Goal: Task Accomplishment & Management: Complete application form

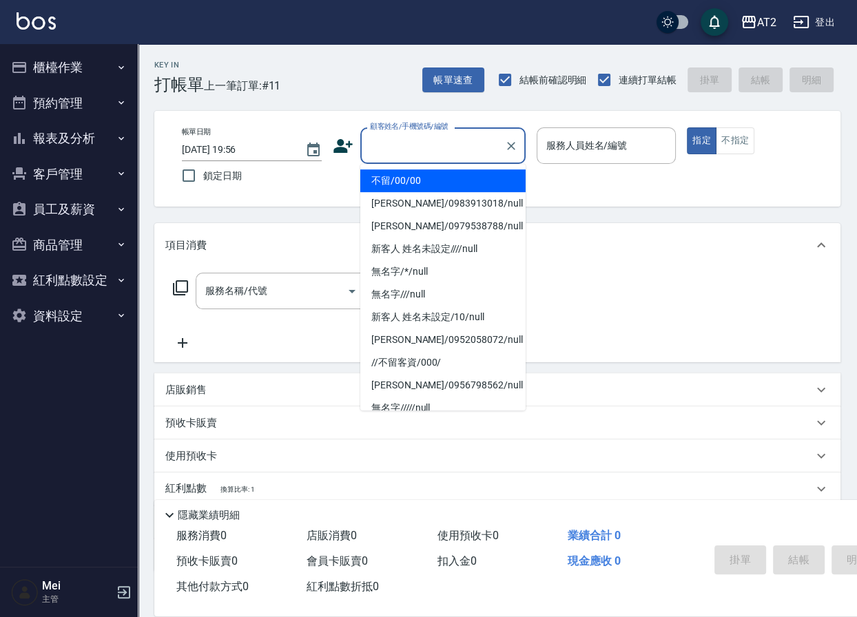
click at [431, 147] on input "顧客姓名/手機號碼/編號" at bounding box center [433, 146] width 132 height 24
click at [433, 187] on li "不留/00/00" at bounding box center [442, 180] width 165 height 23
type input "不留/00/00"
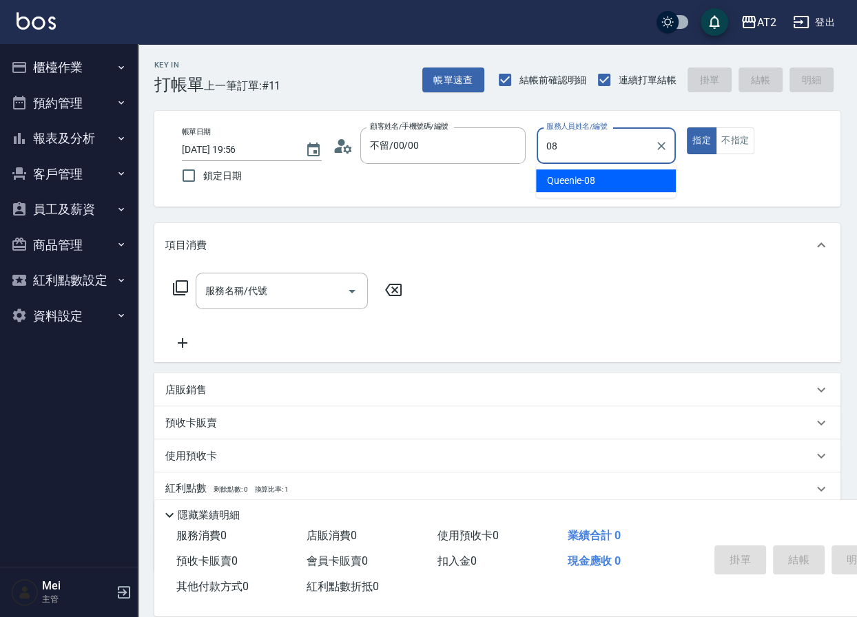
type input "Queenie-08"
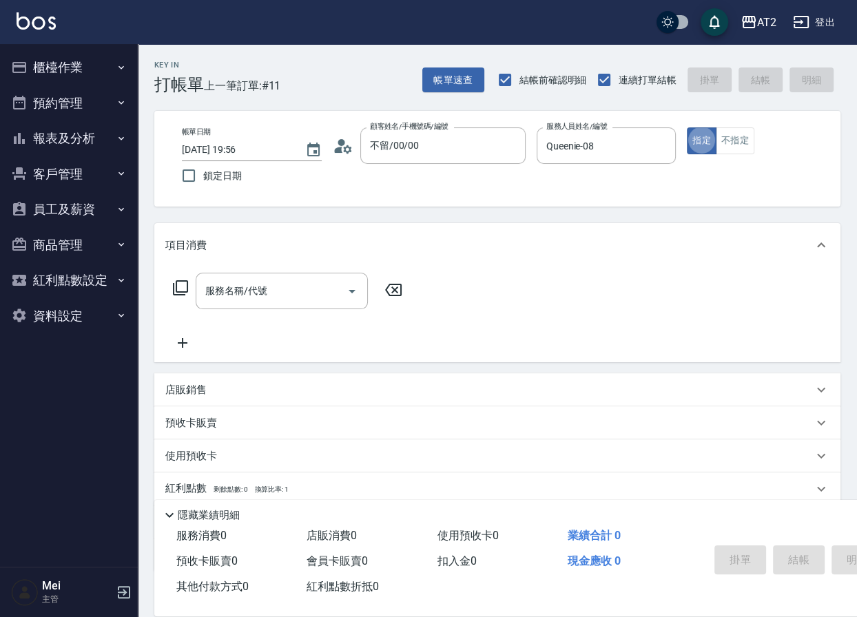
type button "true"
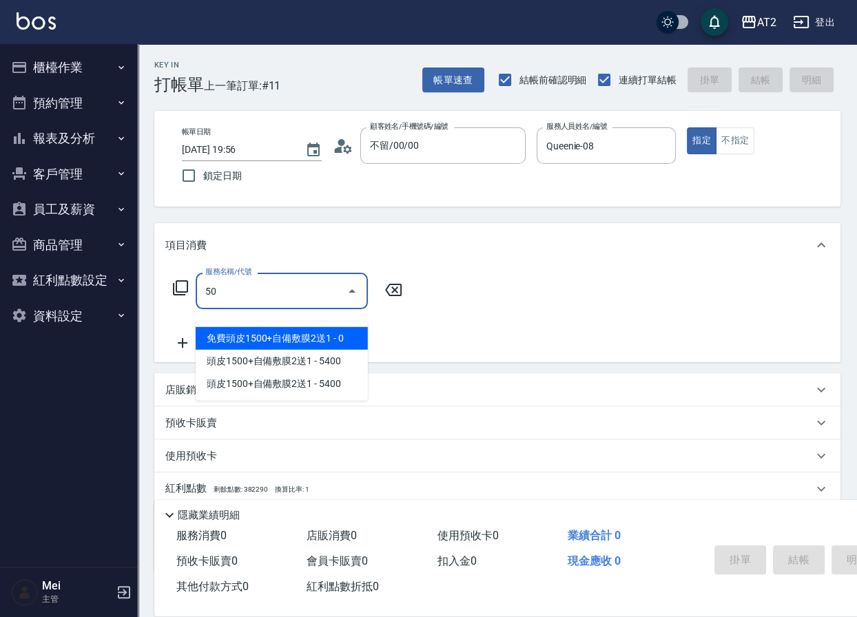
type input "501"
type input "100"
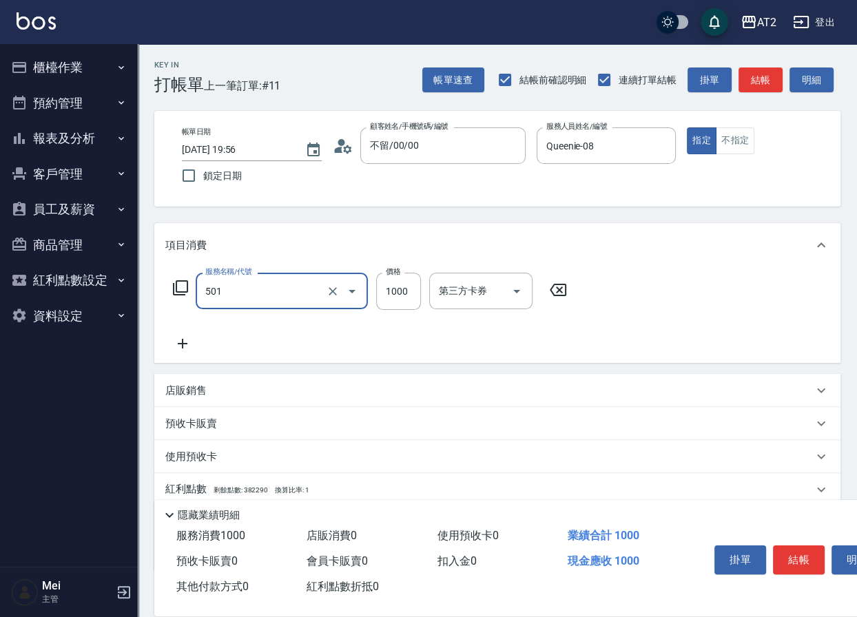
type input "染髮(501)"
type input "0"
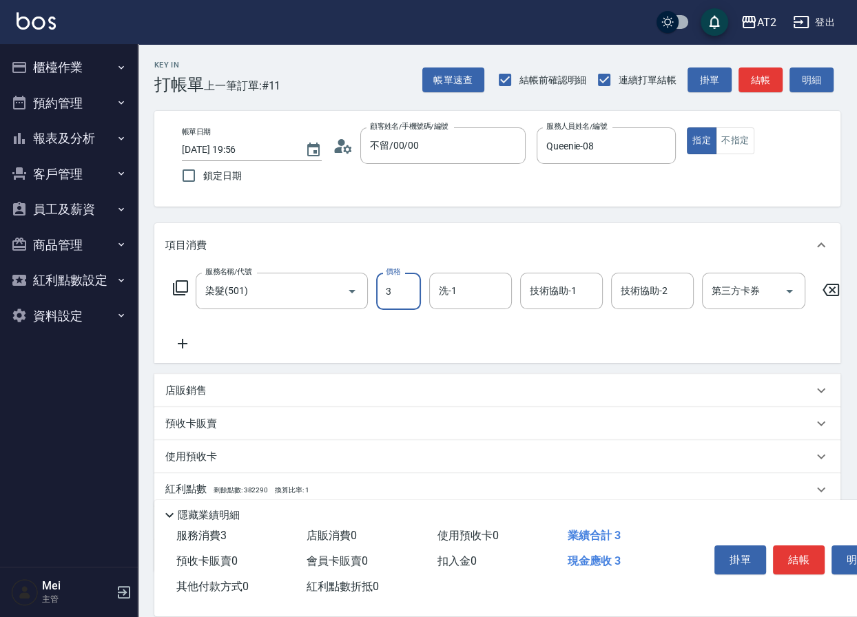
type input "34"
type input "30"
type input "349"
type input "340"
type input "3499"
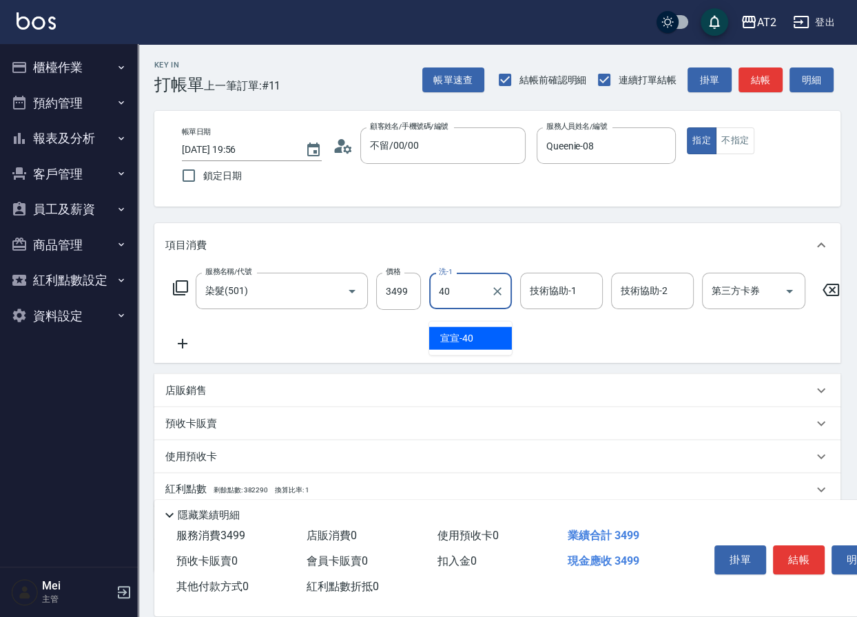
type input "宣宣-40"
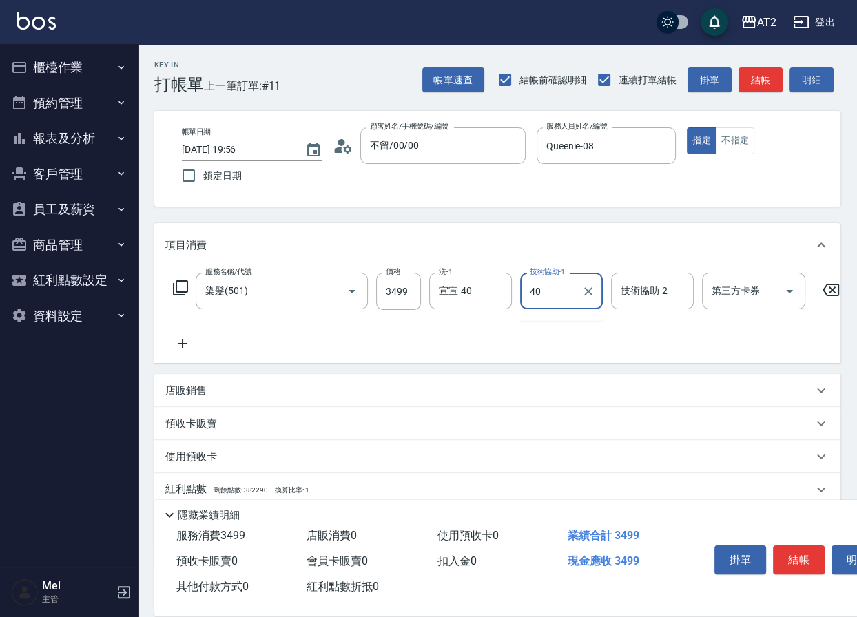
type input "宣宣-40"
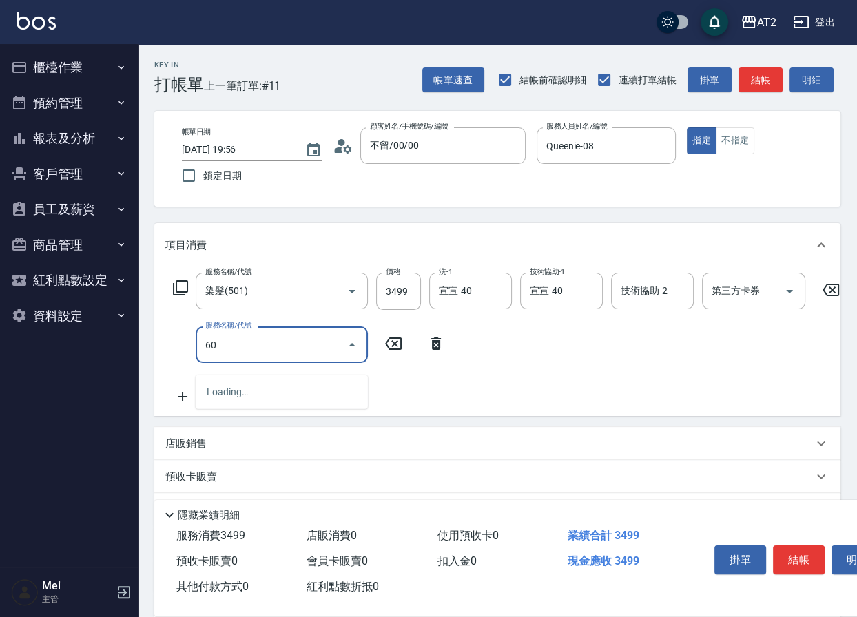
type input "601"
type input "440"
type input "自備護髮(601)"
type input "350"
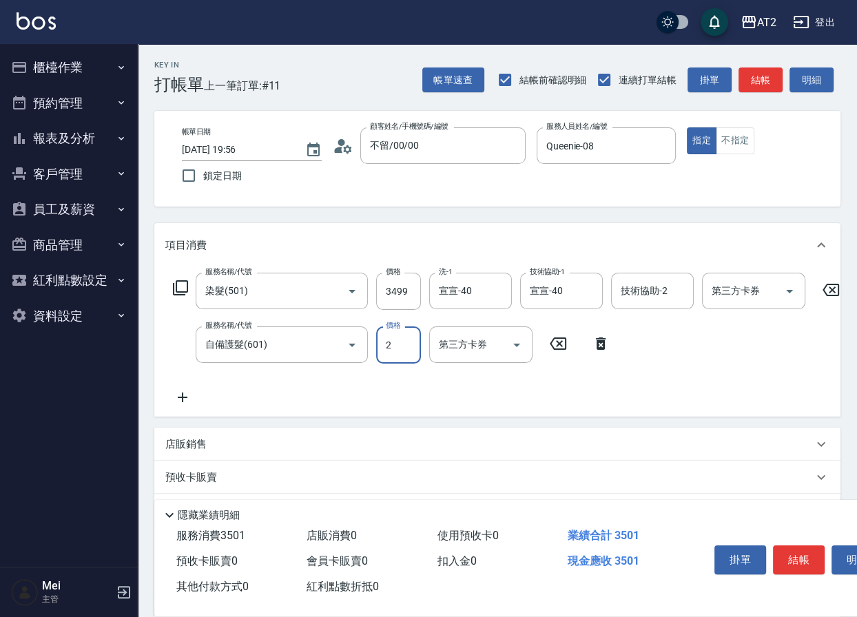
type input "25"
type input "370"
type input "2500"
type input "590"
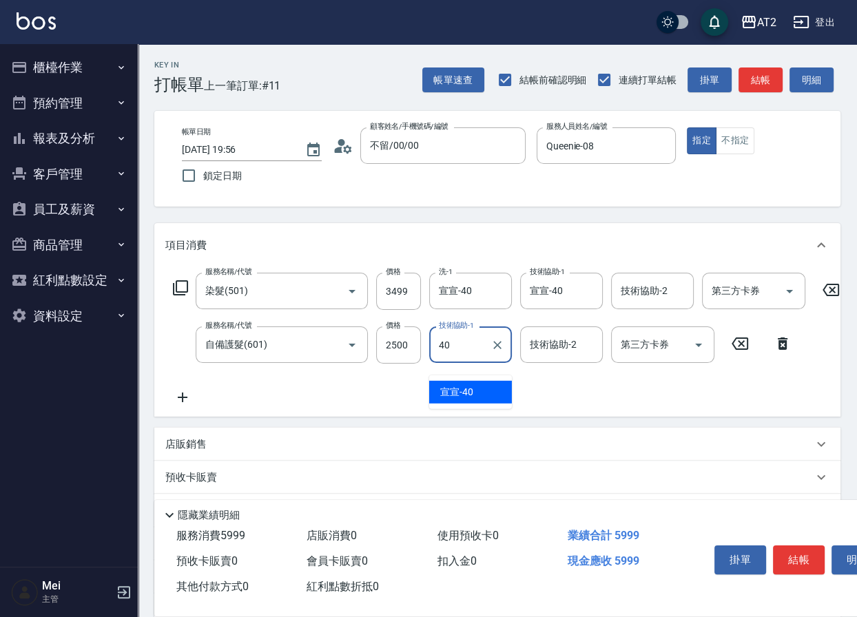
type input "宣宣-40"
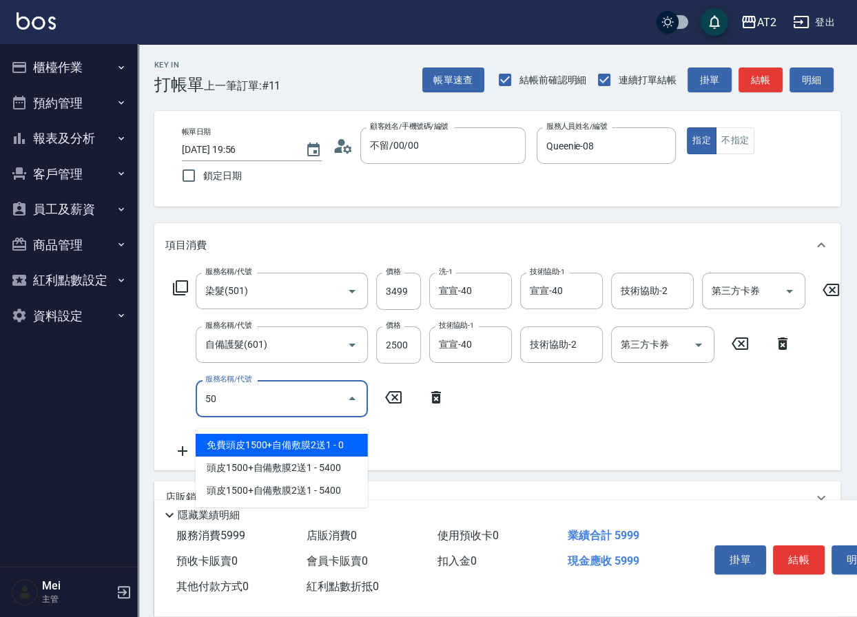
type input "502"
type input "640"
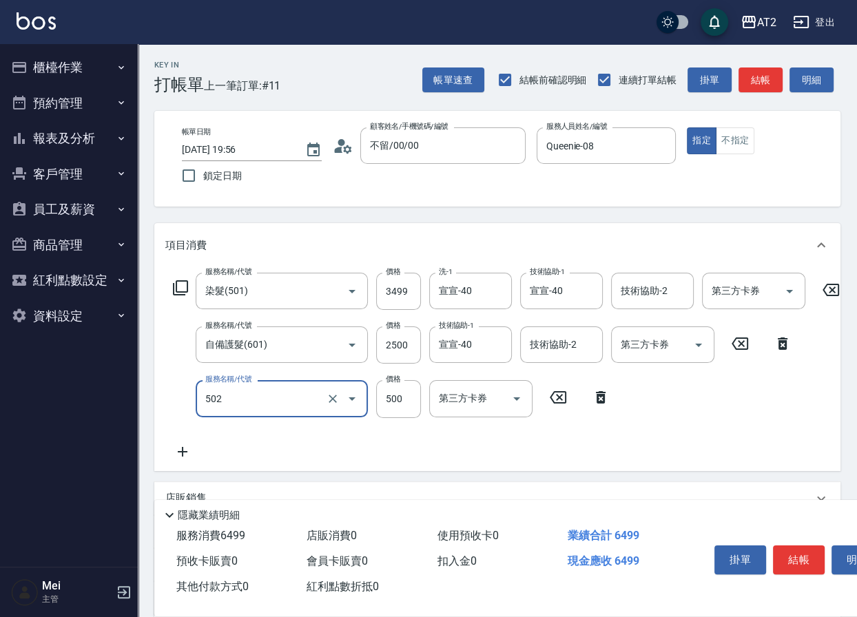
type input "漂髮(502)"
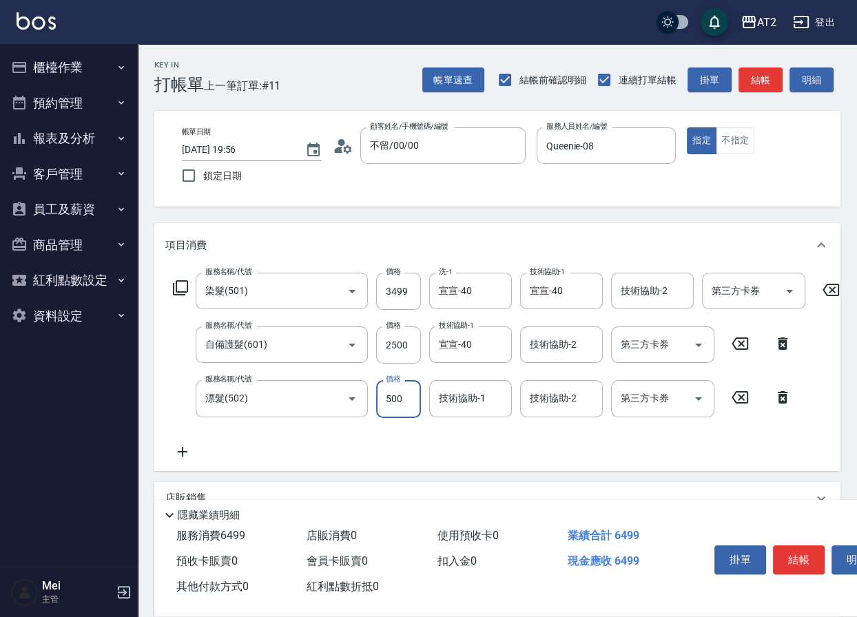
type input "590"
type input "0"
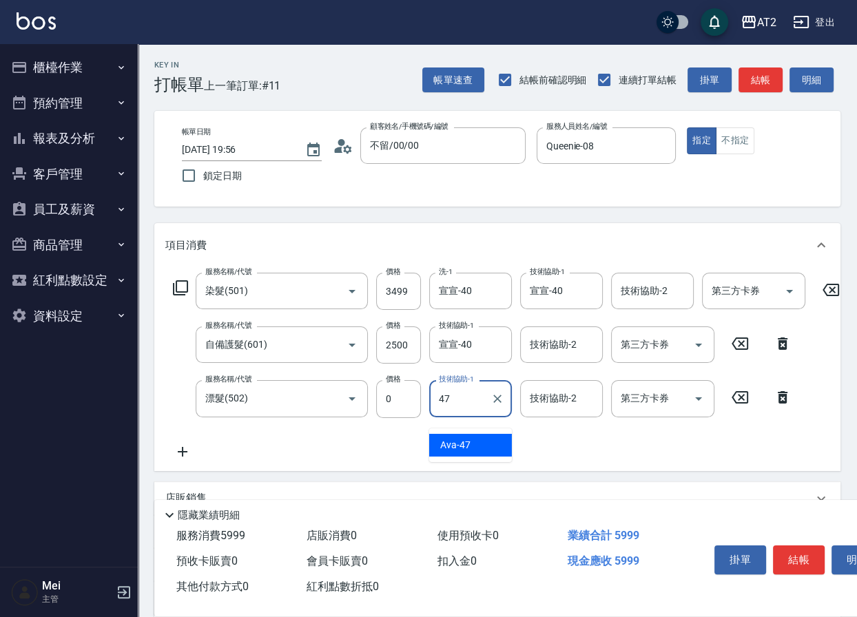
type input "Ava-47"
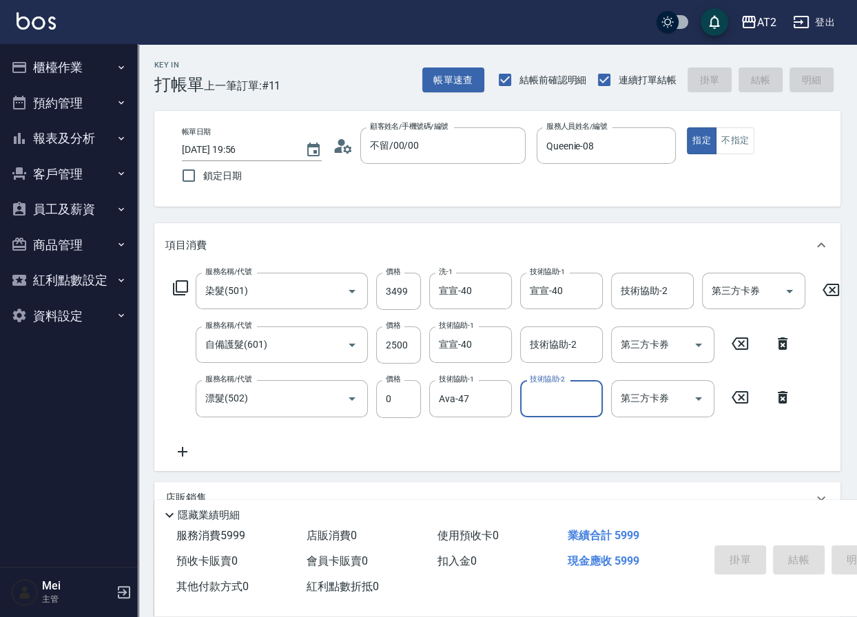
type input "[DATE] 19:57"
type input "0"
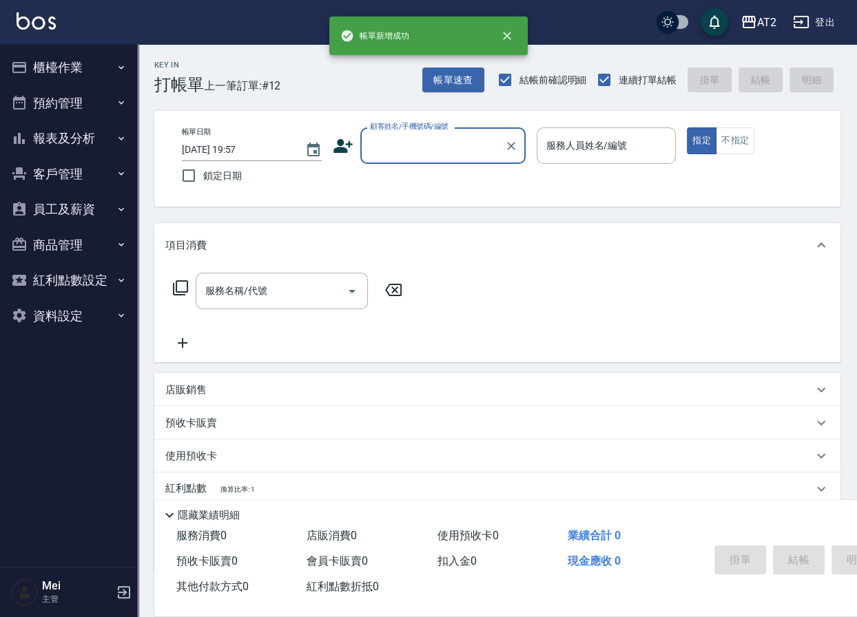
click at [434, 157] on input "顧客姓名/手機號碼/編號" at bounding box center [433, 146] width 132 height 24
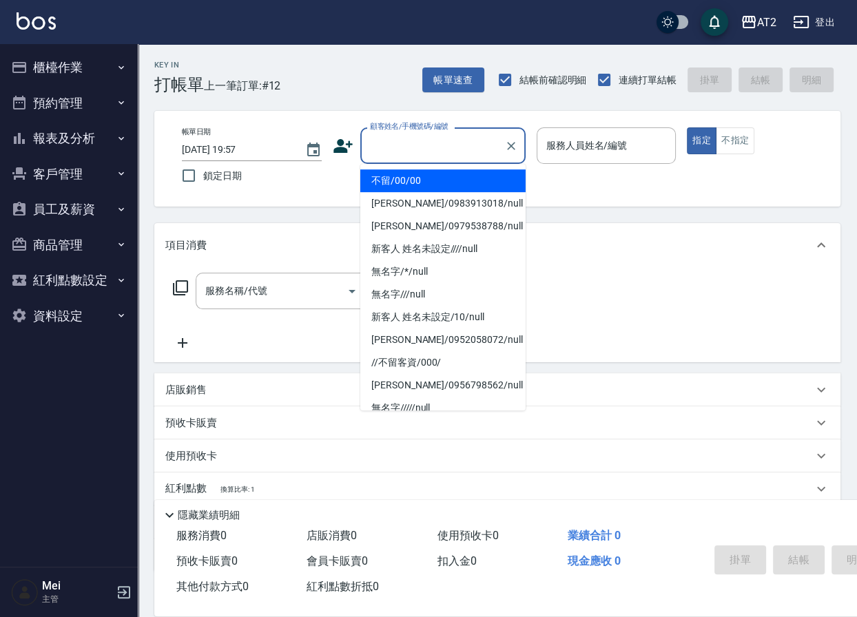
click at [424, 186] on li "不留/00/00" at bounding box center [442, 180] width 165 height 23
type input "不留/00/00"
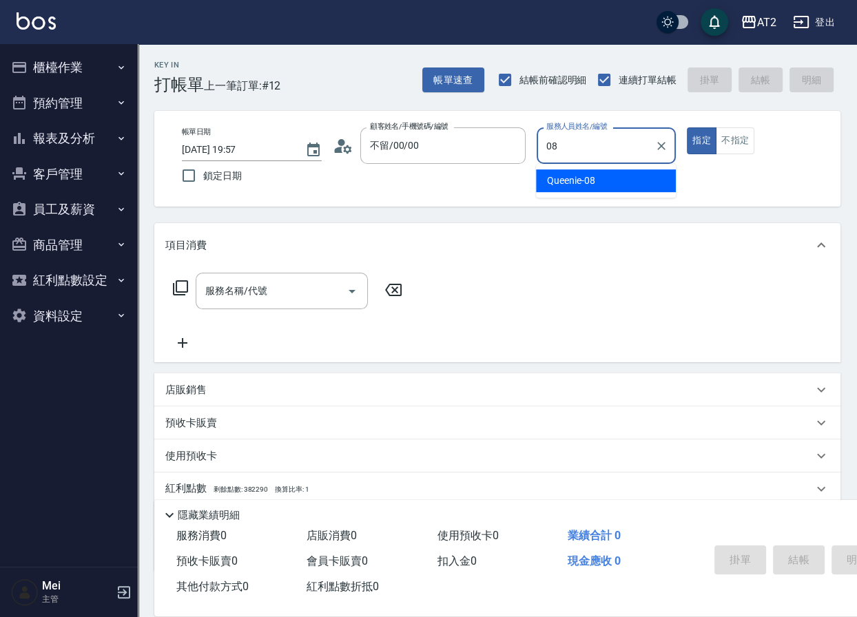
type input "Queenie-08"
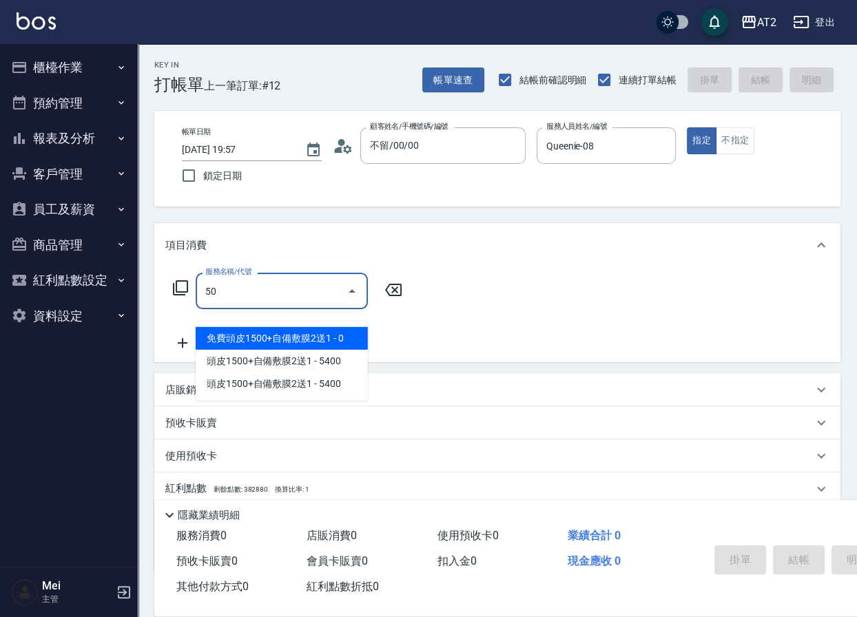
type input "501"
type input "100"
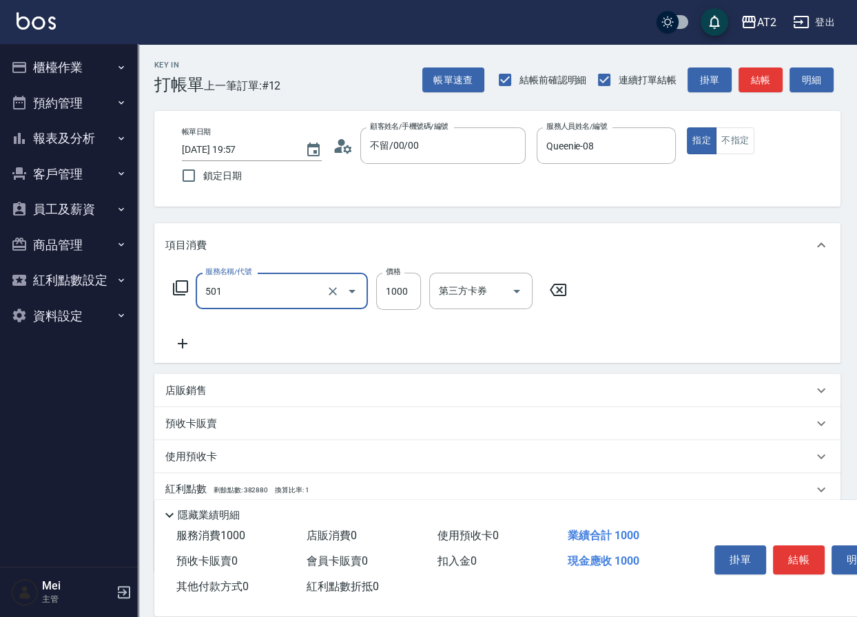
type input "染髮(501)"
type input "0"
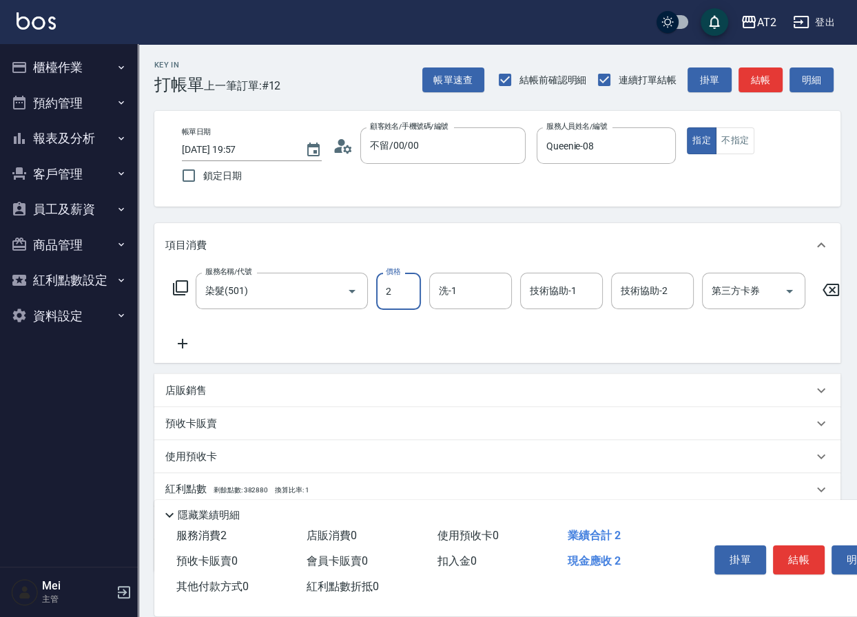
type input "20"
type input "209"
type input "200"
type input "2099"
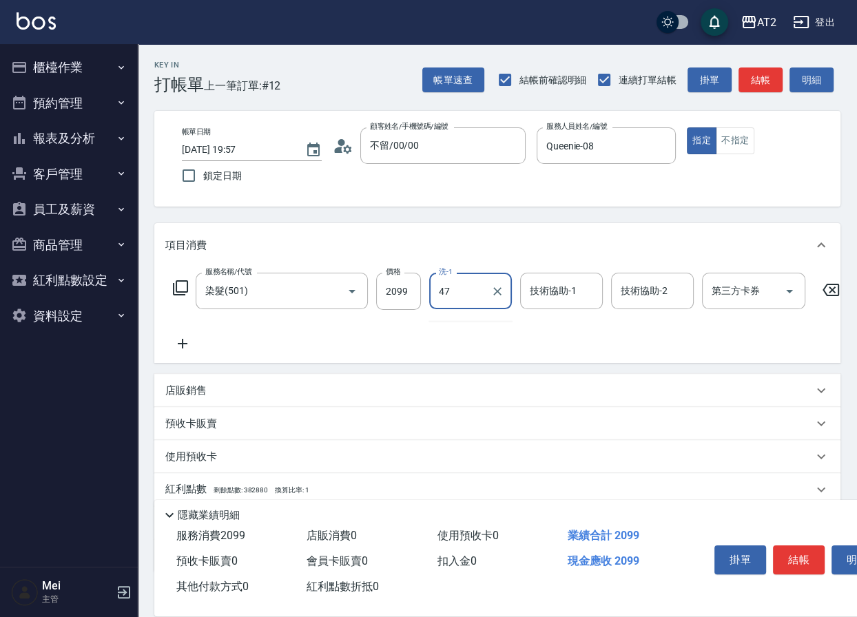
type input "Ava-47"
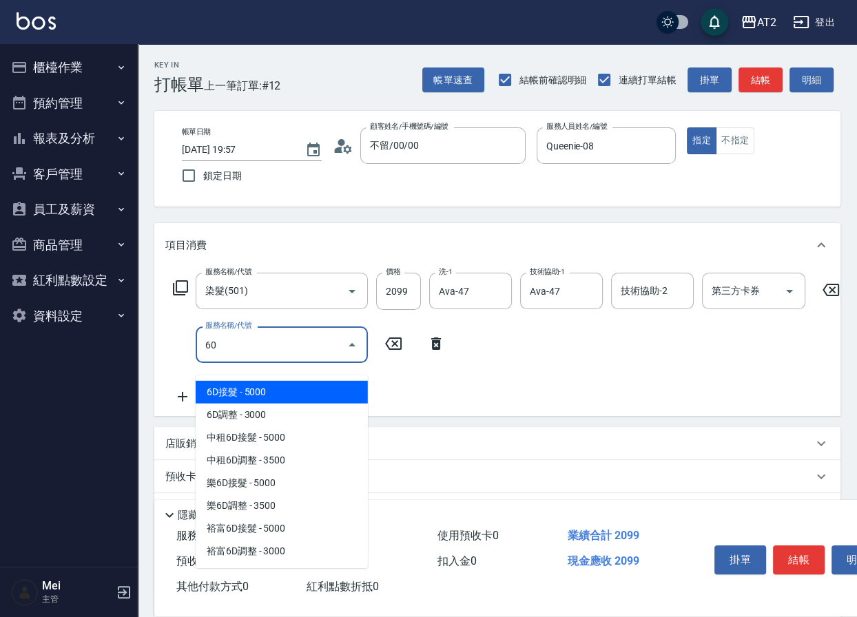
type input "601"
type input "300"
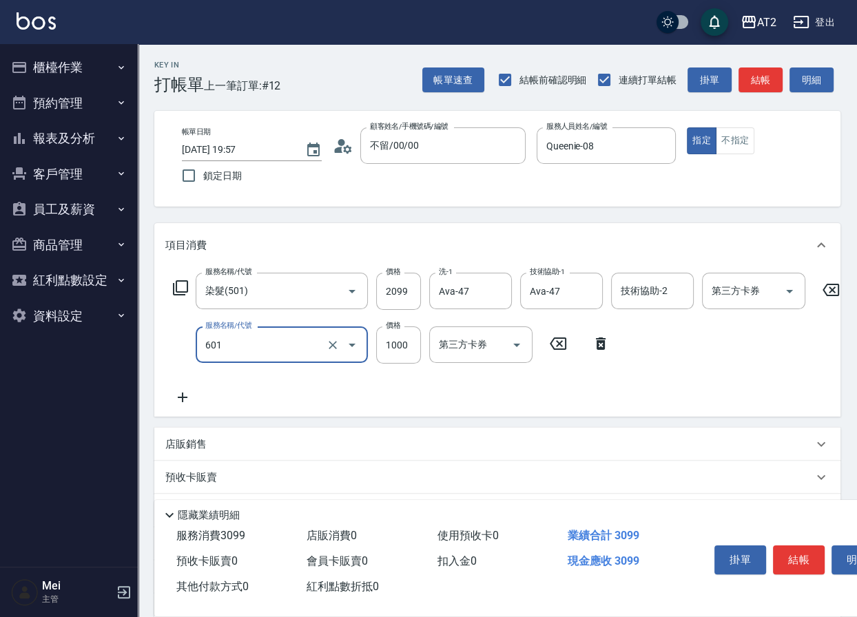
type input "自備護髮(601)"
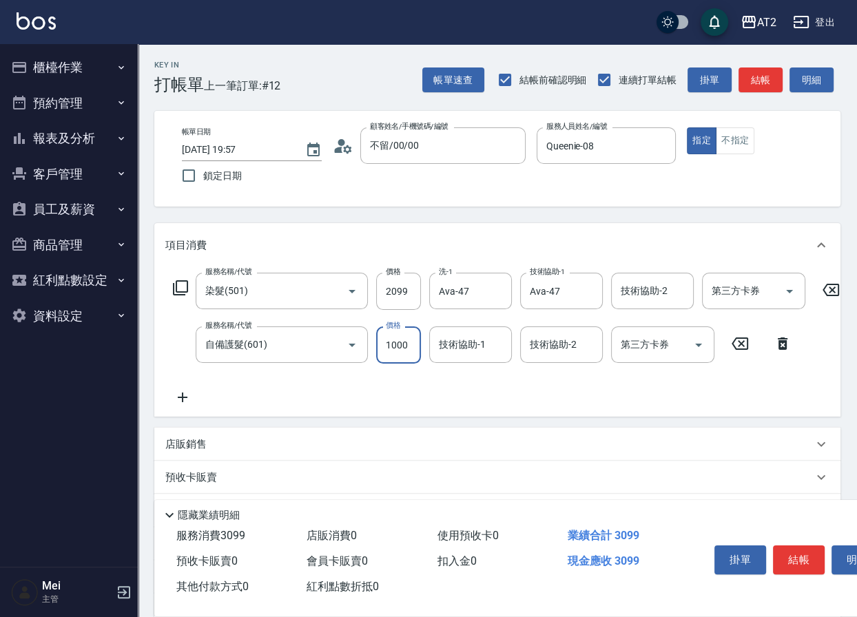
type input "210"
type input "25"
type input "230"
type input "250"
type input "450"
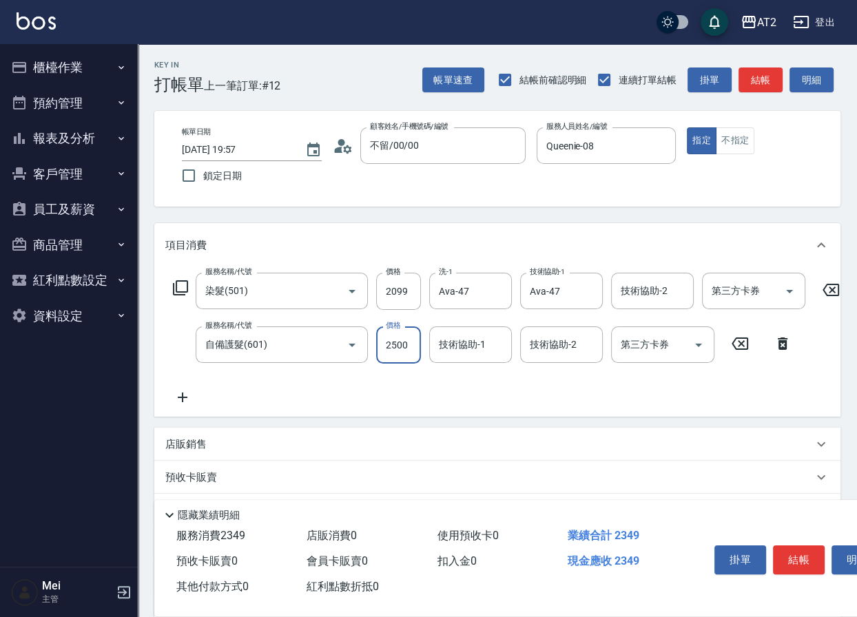
type input "2500"
type input "Ava-47"
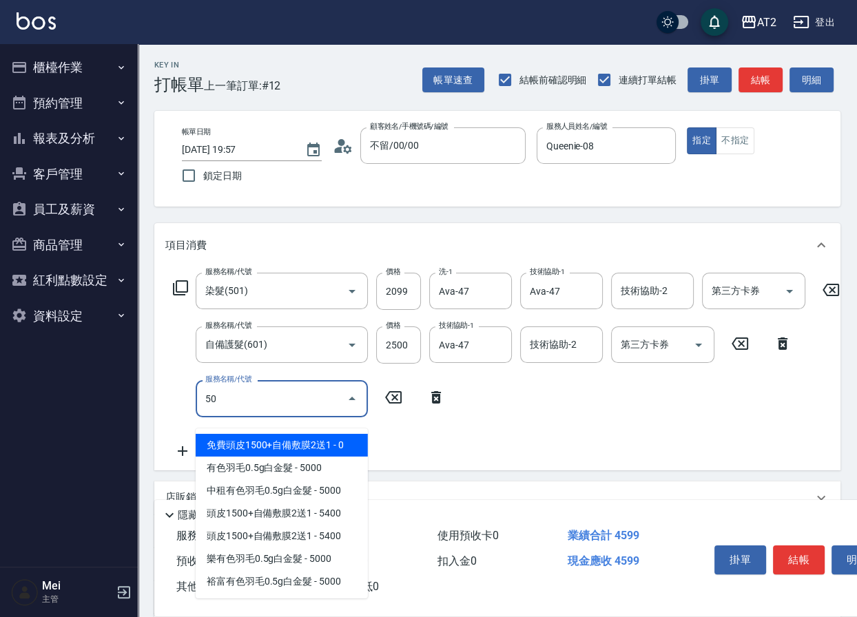
type input "502"
type input "500"
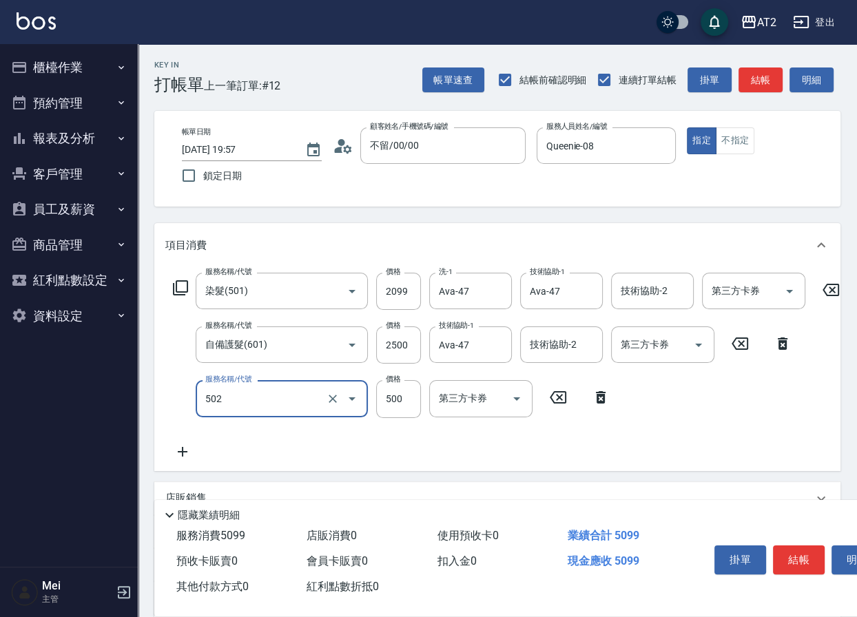
type input "漂髮(502)"
type input "450"
type input "0"
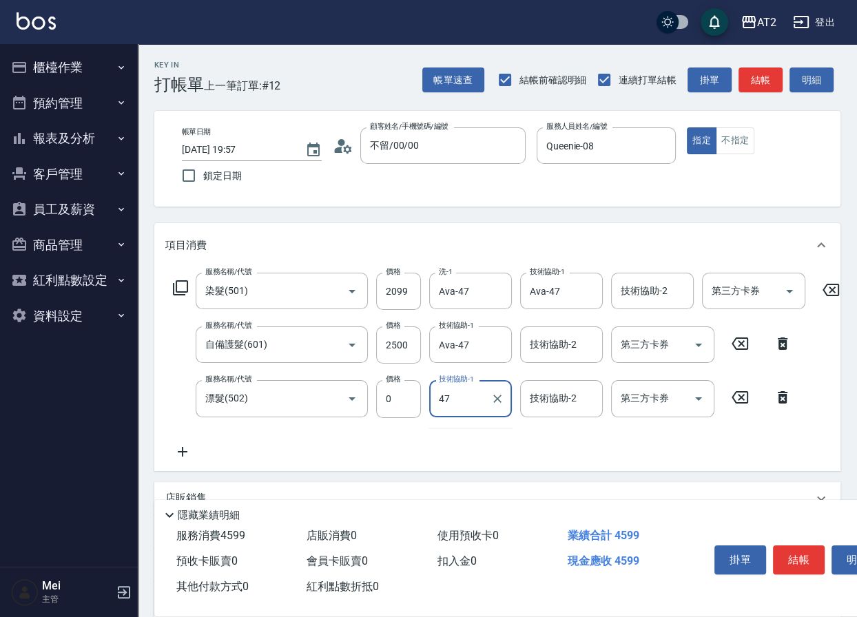
type input "Ava-47"
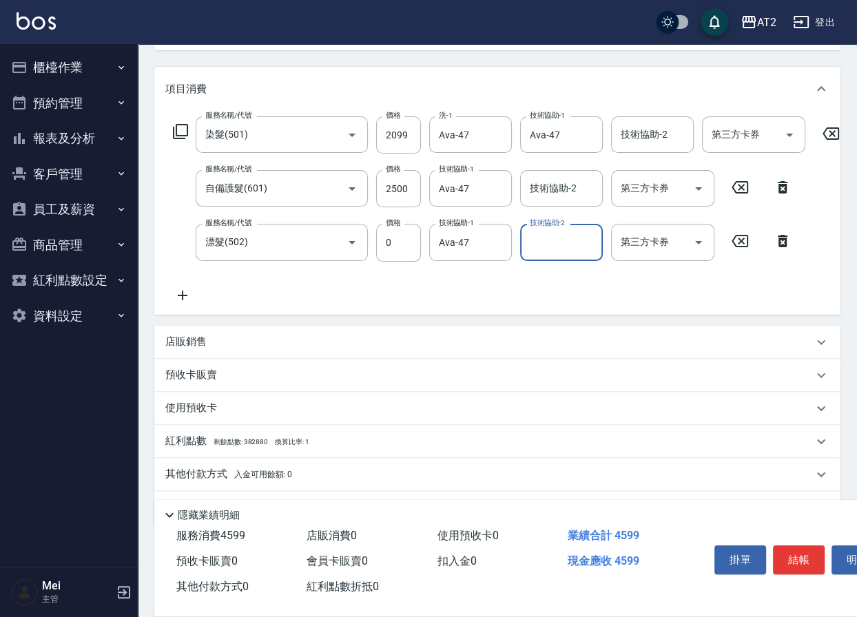
scroll to position [216, 0]
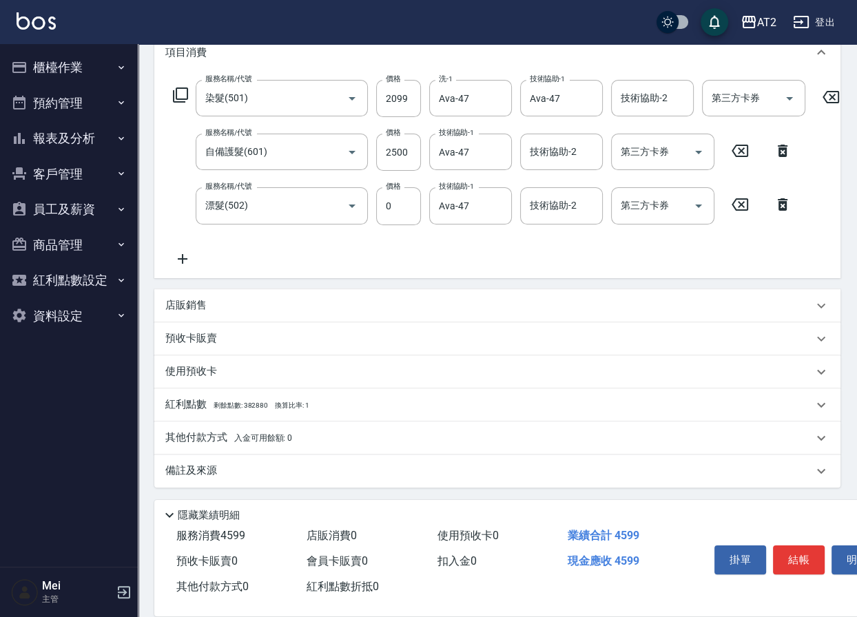
click at [194, 448] on div "其他付款方式 入金可用餘額: 0" at bounding box center [497, 438] width 686 height 33
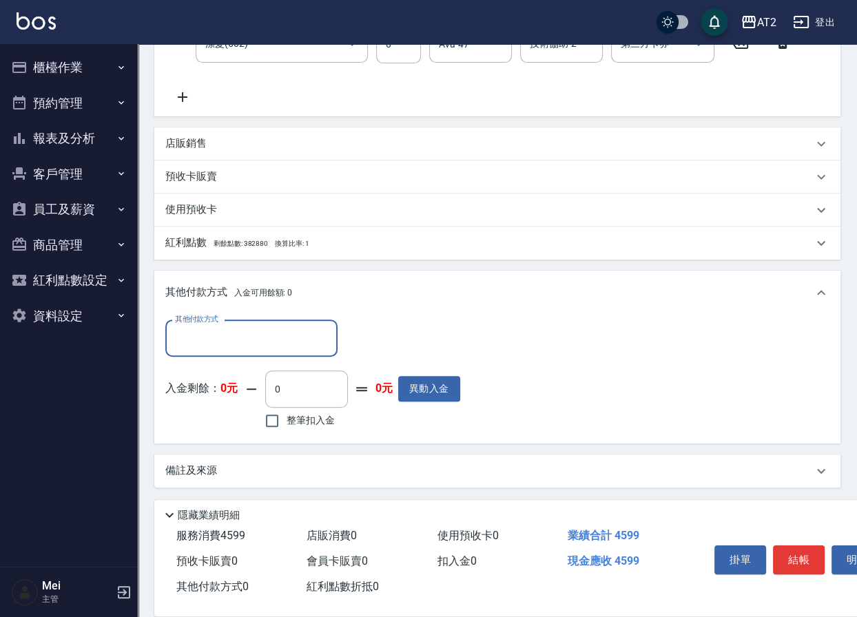
scroll to position [375, 0]
click at [278, 337] on input "其他付款方式" at bounding box center [252, 339] width 160 height 24
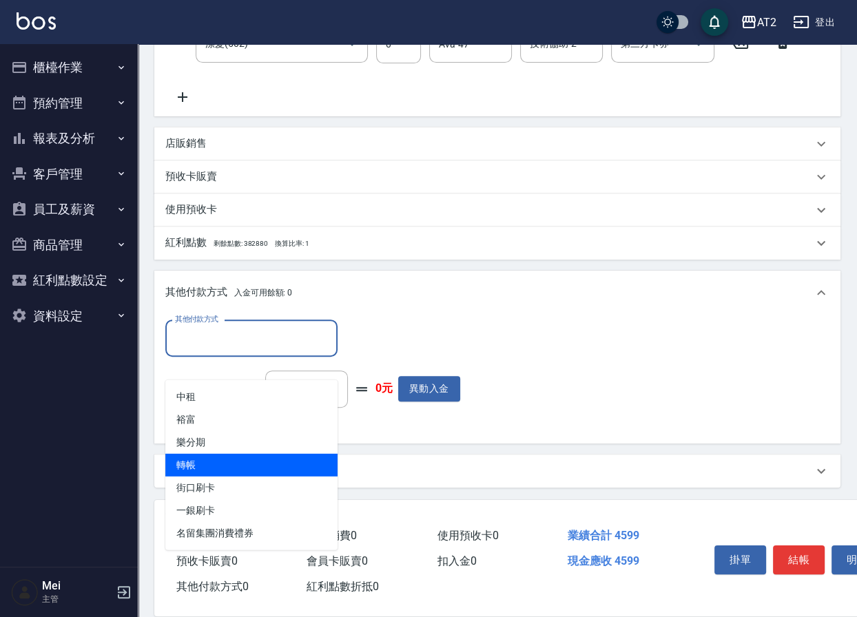
click at [248, 454] on span "轉帳" at bounding box center [251, 465] width 172 height 23
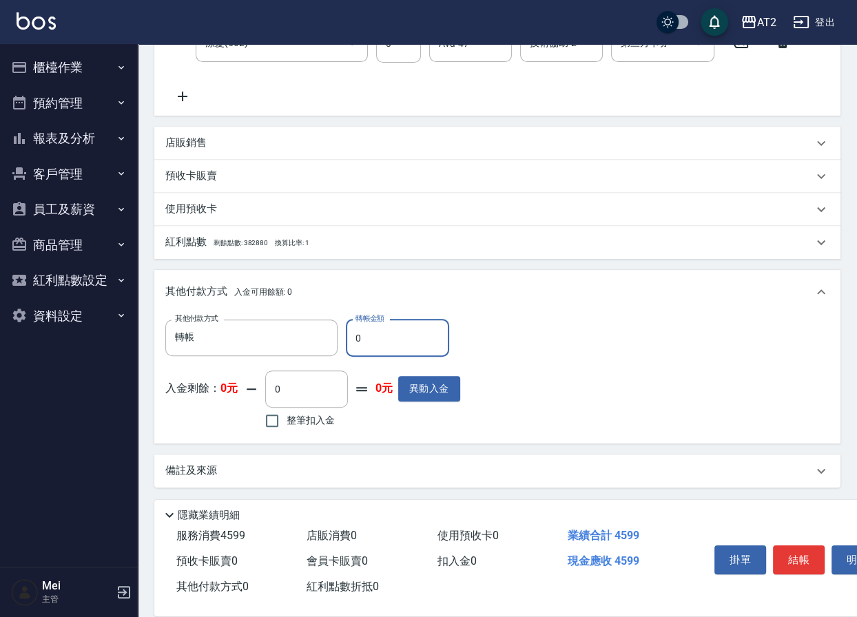
type input "轉帳"
drag, startPoint x: 362, startPoint y: 338, endPoint x: 331, endPoint y: 338, distance: 31.7
click at [331, 338] on div "其他付款方式 轉帳 其他付款方式 轉帳金額 0 轉帳金額" at bounding box center [312, 338] width 295 height 37
type input "459"
type input "410"
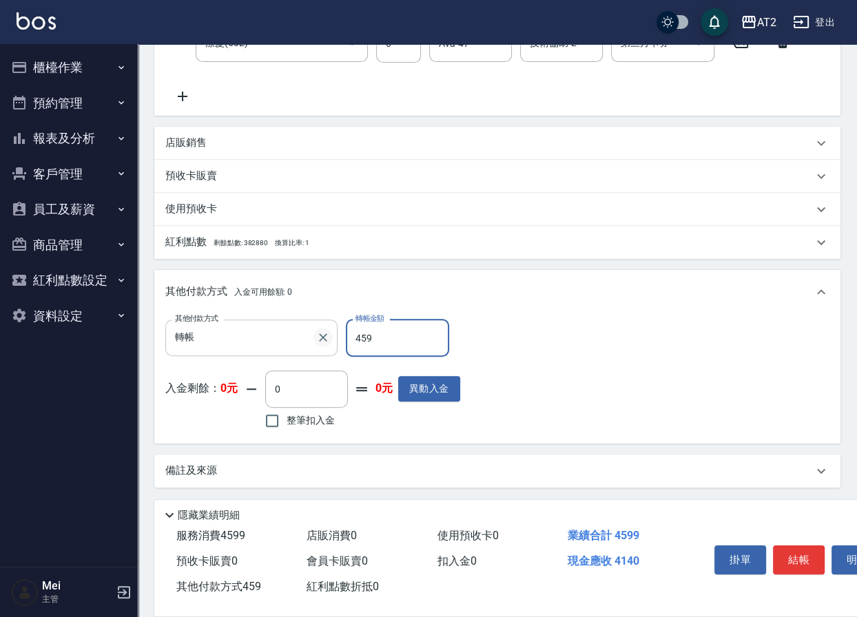
type input "4599"
type input "0"
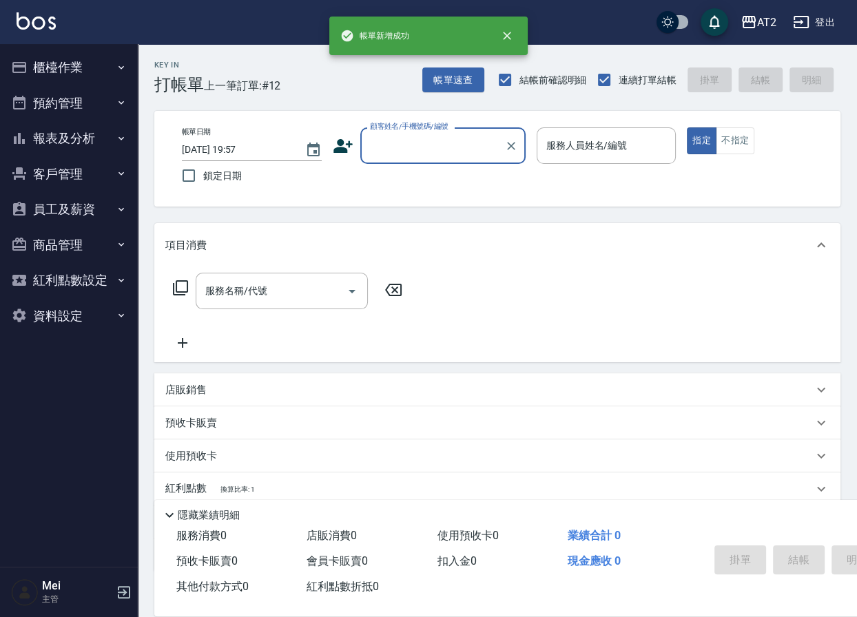
scroll to position [0, 0]
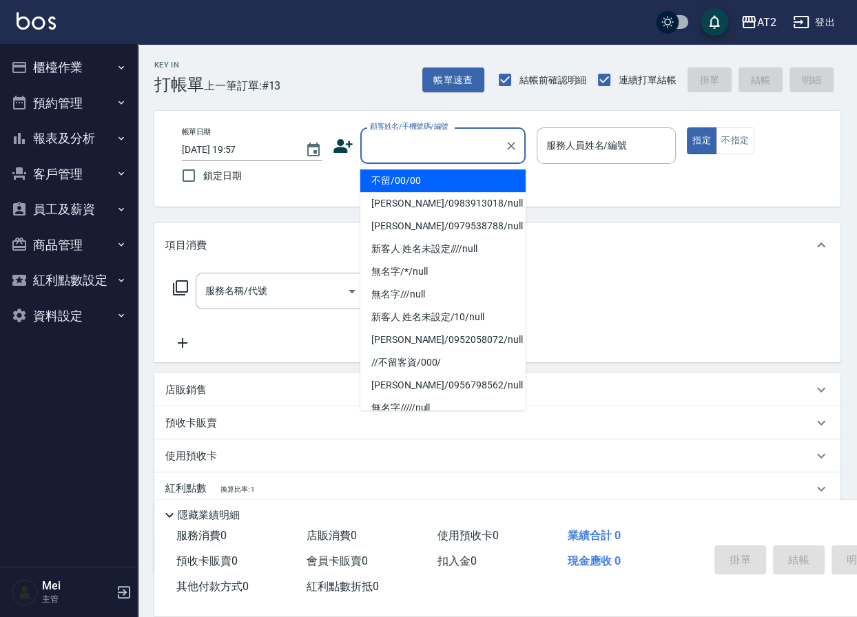
click at [400, 156] on input "顧客姓名/手機號碼/編號" at bounding box center [433, 146] width 132 height 24
click at [401, 173] on li "不留/00/00" at bounding box center [442, 180] width 165 height 23
type input "不留/00/00"
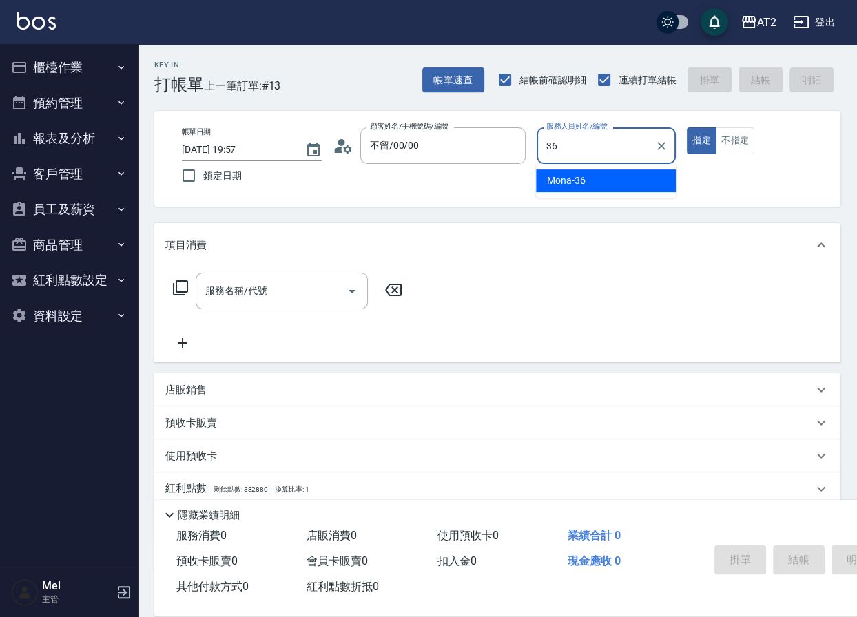
type input "Mona-36"
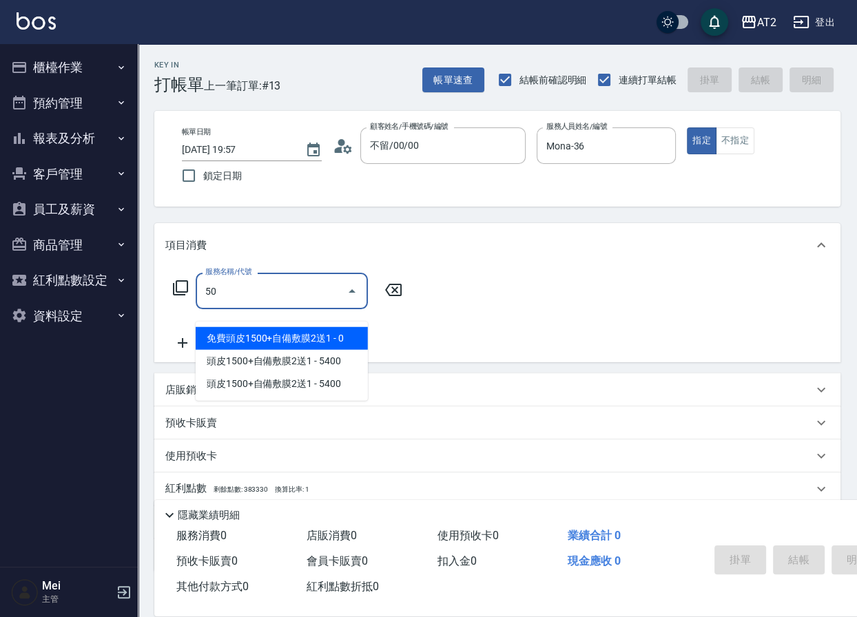
type input "501"
type input "100"
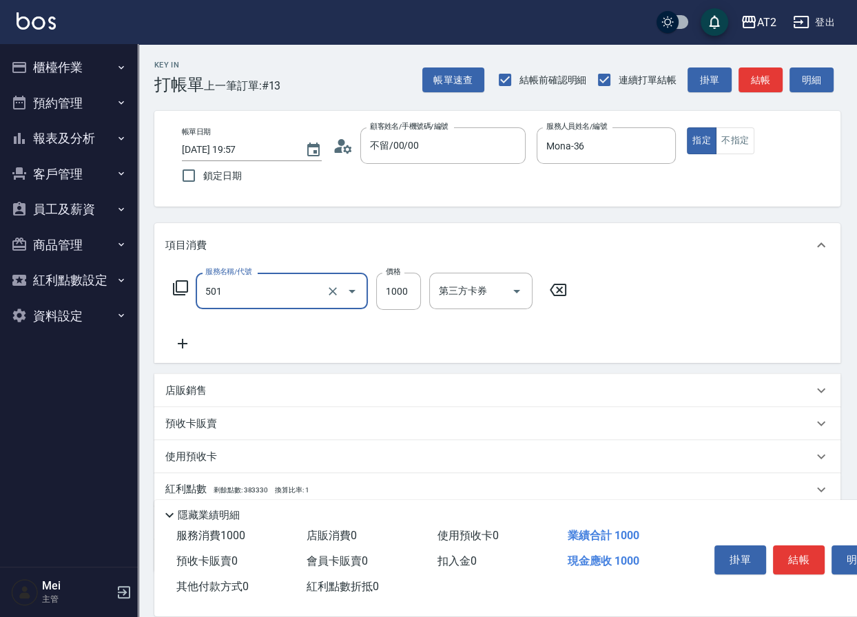
type input "染髮(501)"
type input "0"
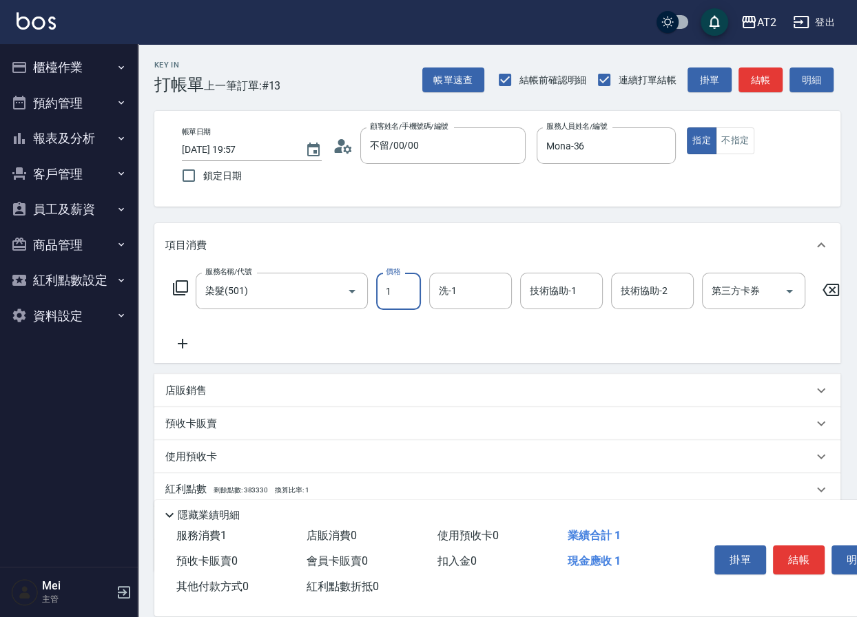
type input "15"
type input "10"
type input "158"
type input "150"
type input "1580"
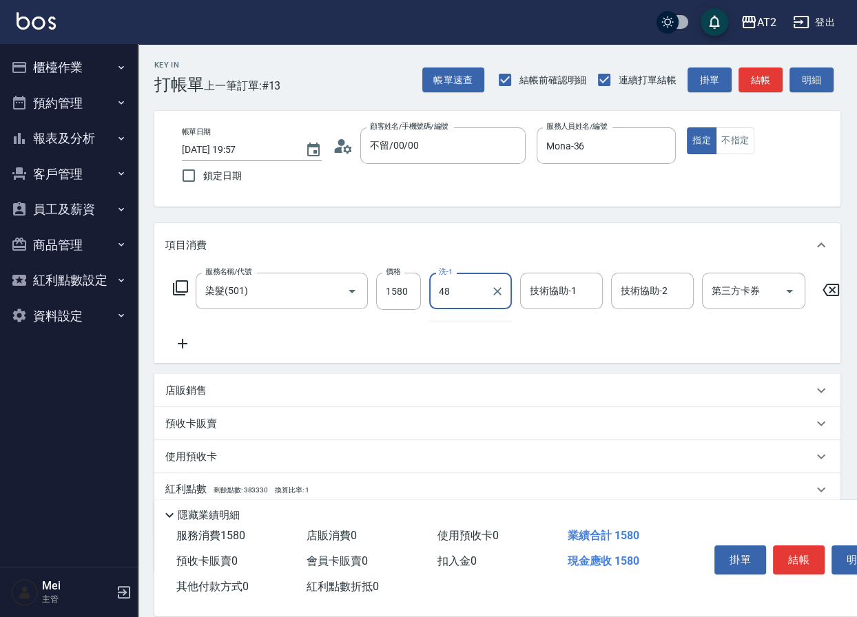
type input "Ivy-48"
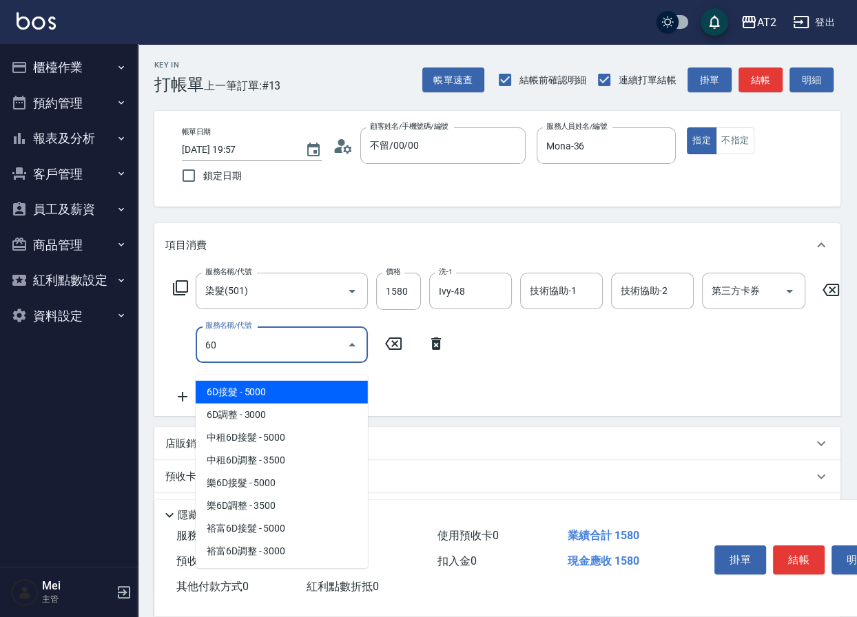
type input "601"
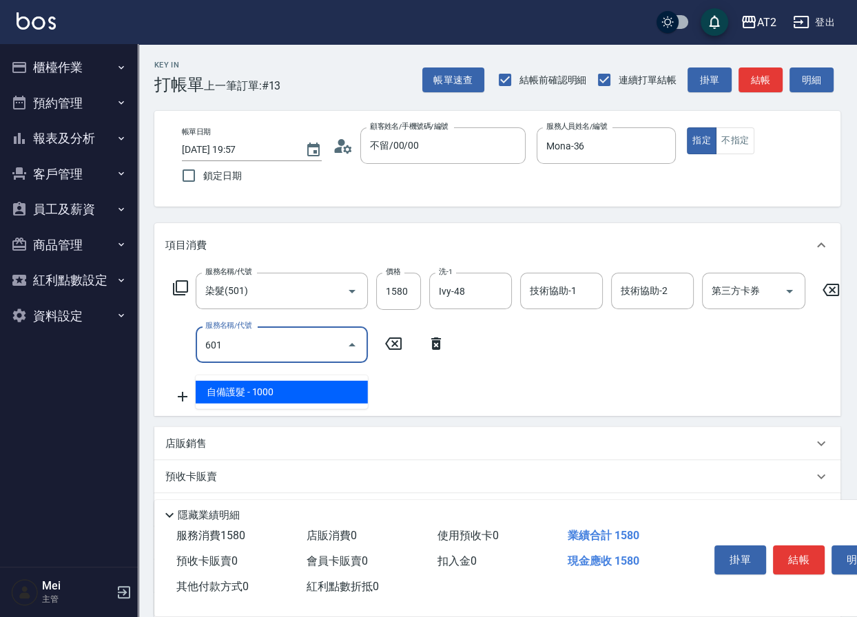
type input "250"
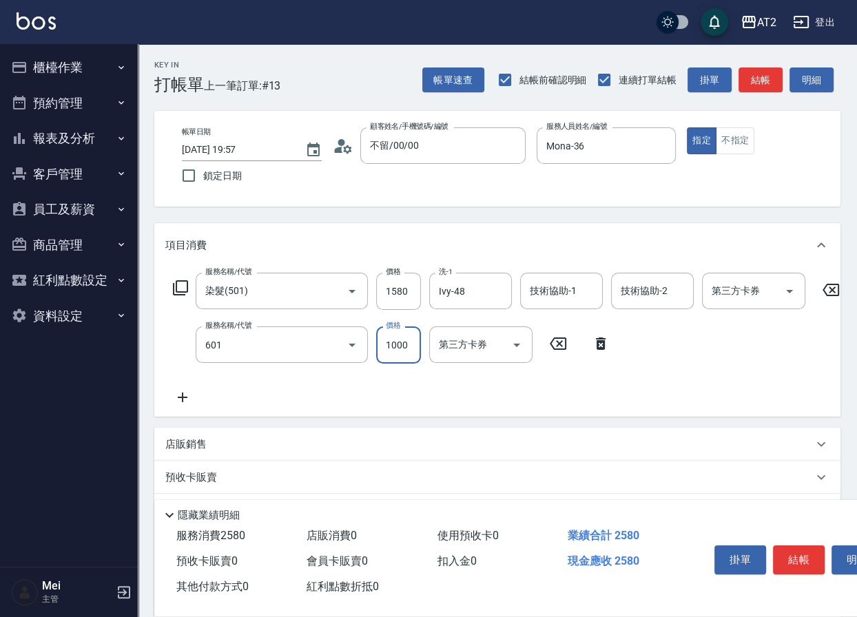
type input "自備護髮(601)"
type input "2"
type input "160"
type input "27"
type input "180"
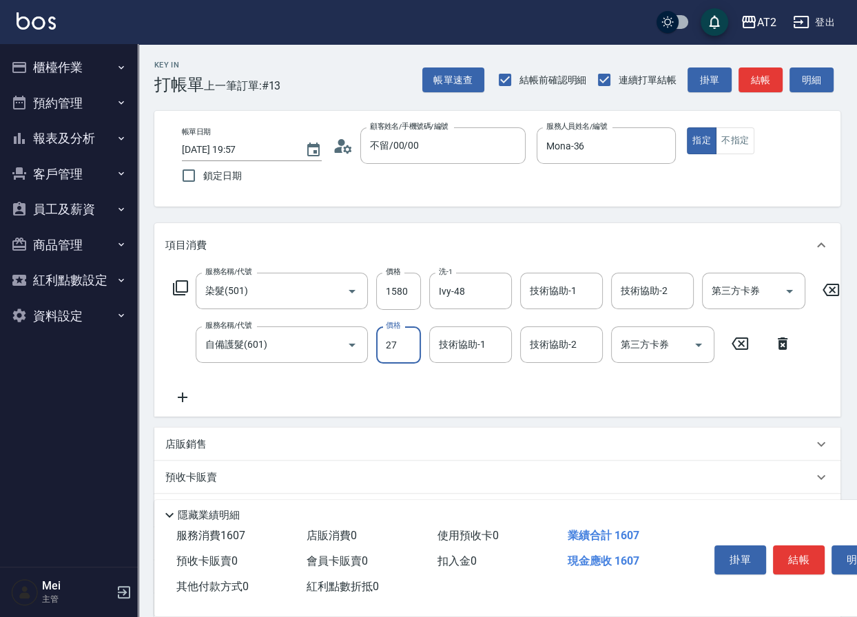
type input "270"
type input "420"
type input "2700"
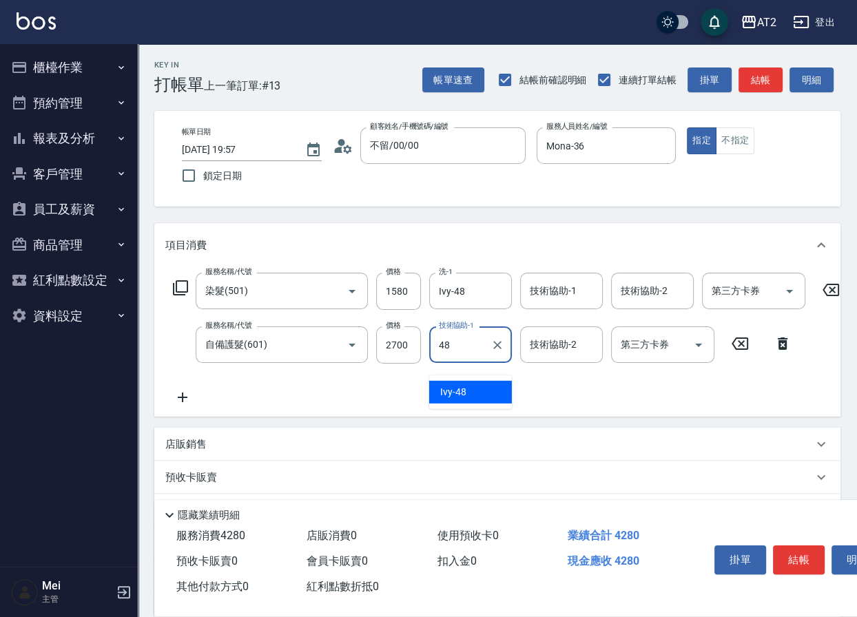
type input "Ivy-48"
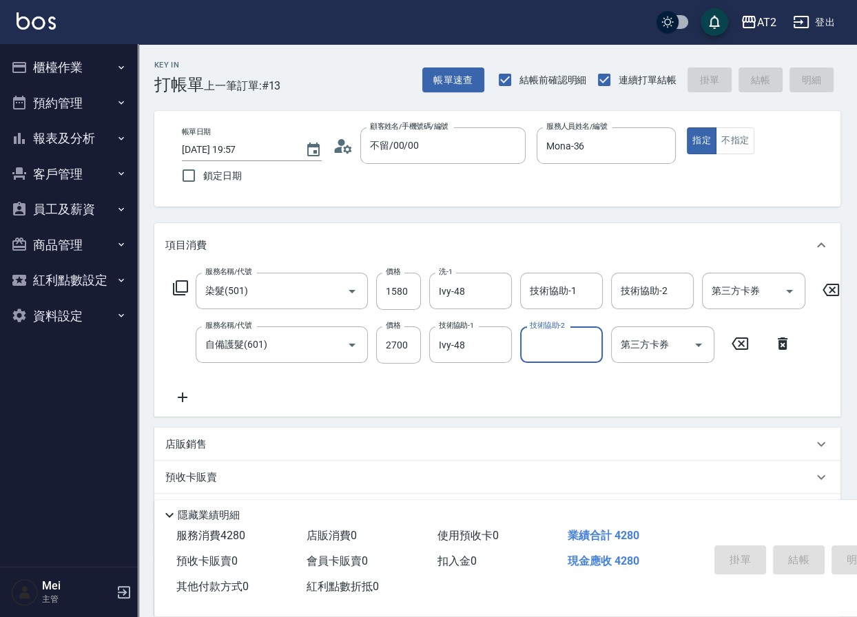
type input "0"
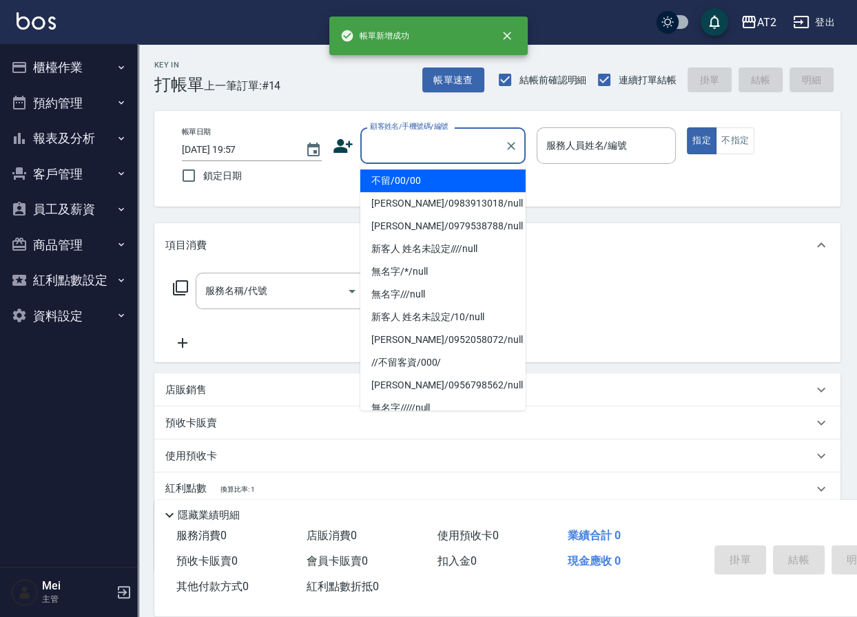
click at [400, 150] on input "顧客姓名/手機號碼/編號" at bounding box center [433, 146] width 132 height 24
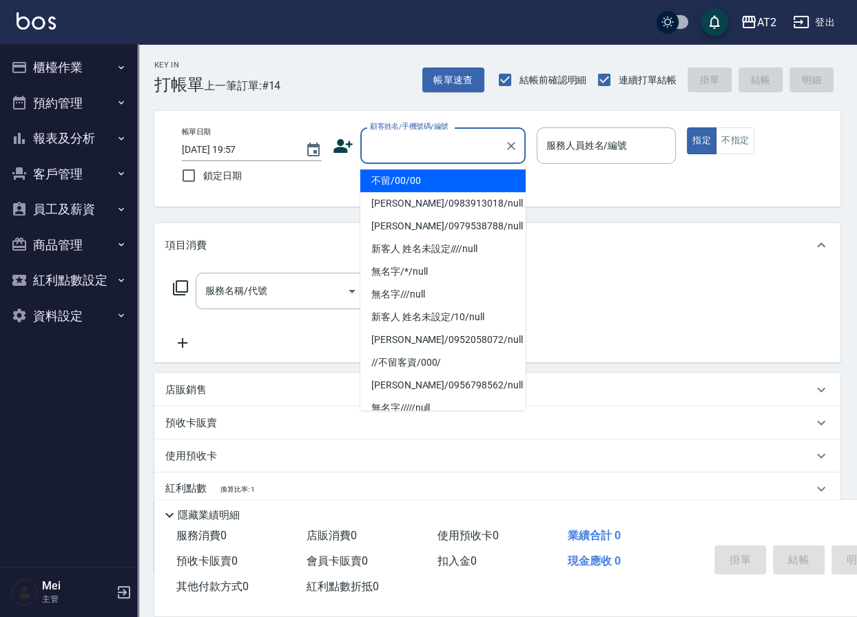
click at [394, 174] on li "不留/00/00" at bounding box center [442, 180] width 165 height 23
type input "不留/00/00"
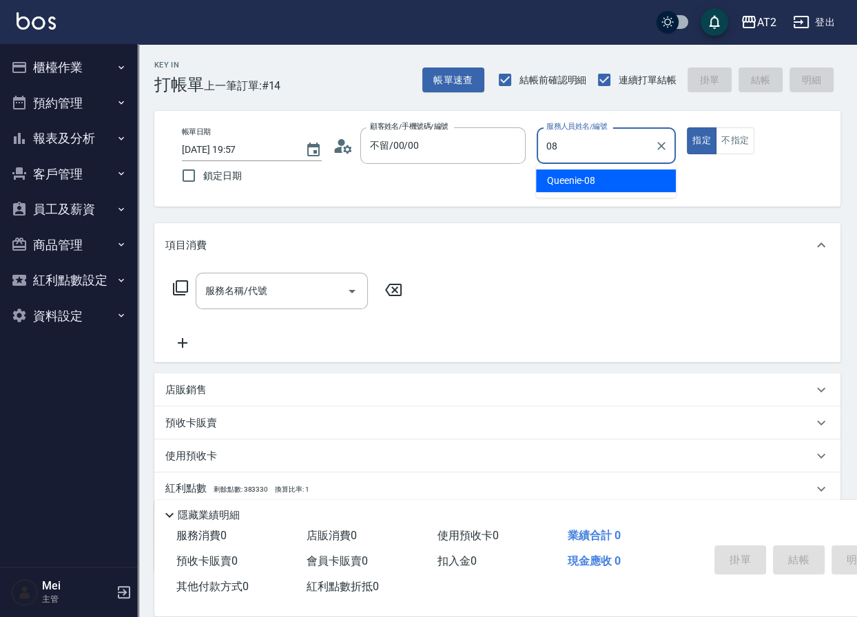
type input "Queenie-08"
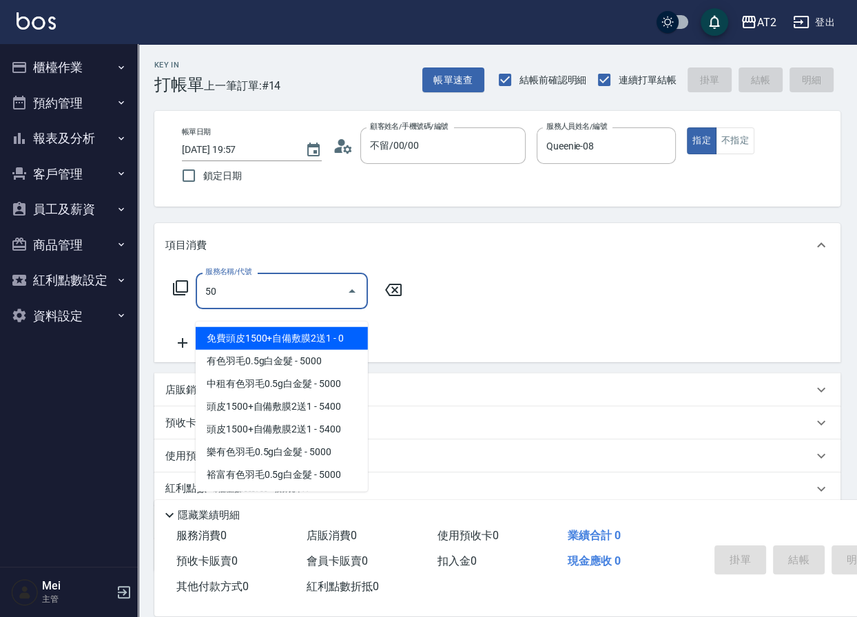
type input "501"
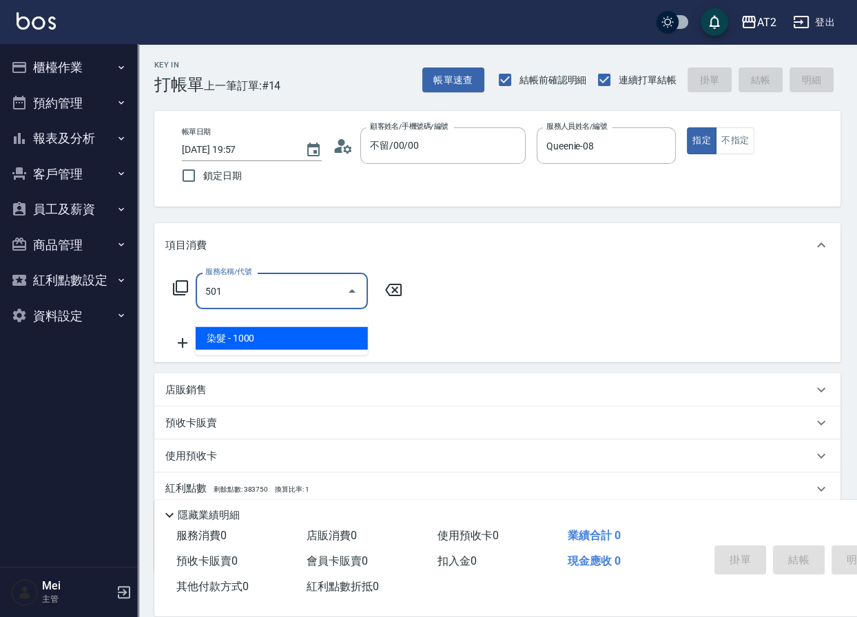
type input "100"
type input "染髮(501)"
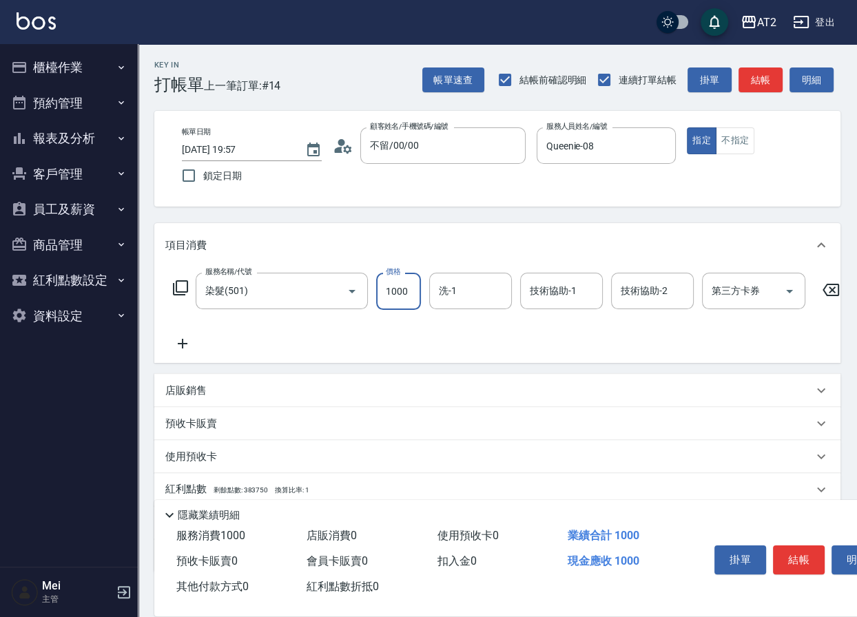
type input "0"
type input "32"
type input "30"
type input "329"
type input "320"
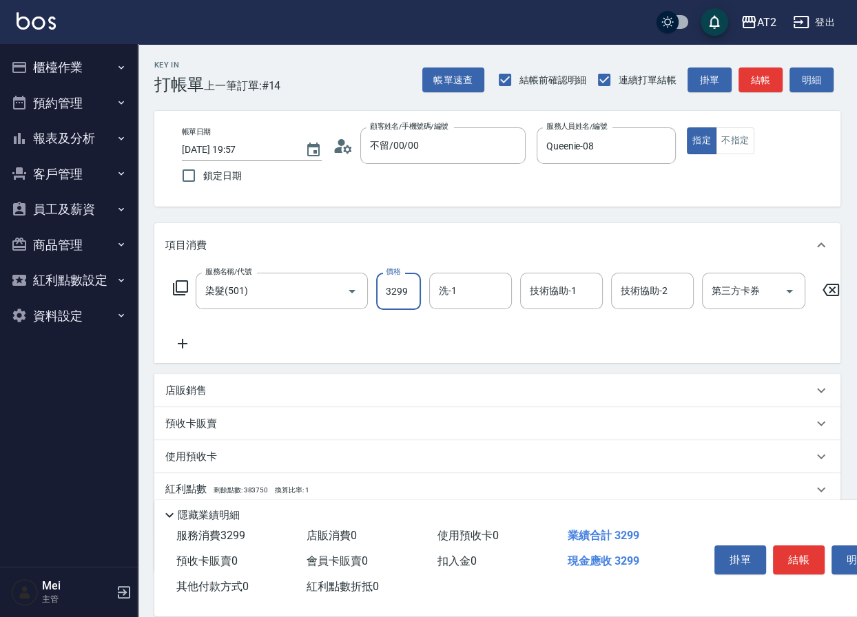
type input "3299"
type input "小潔-34"
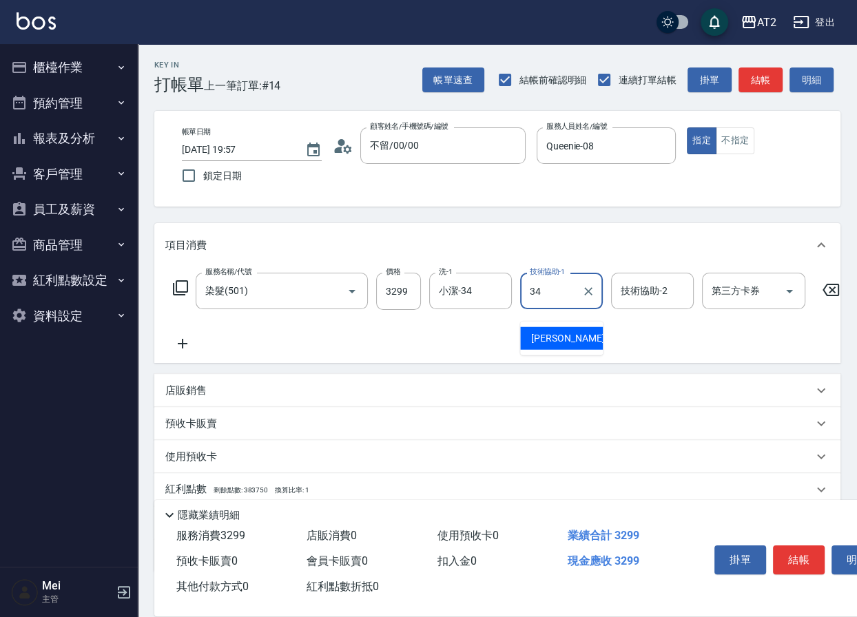
type input "小潔-34"
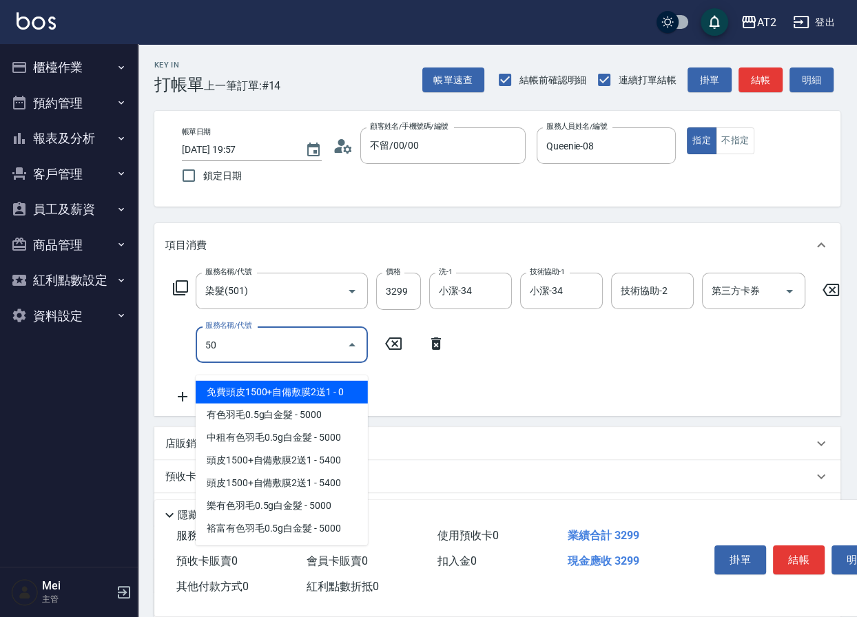
type input "502"
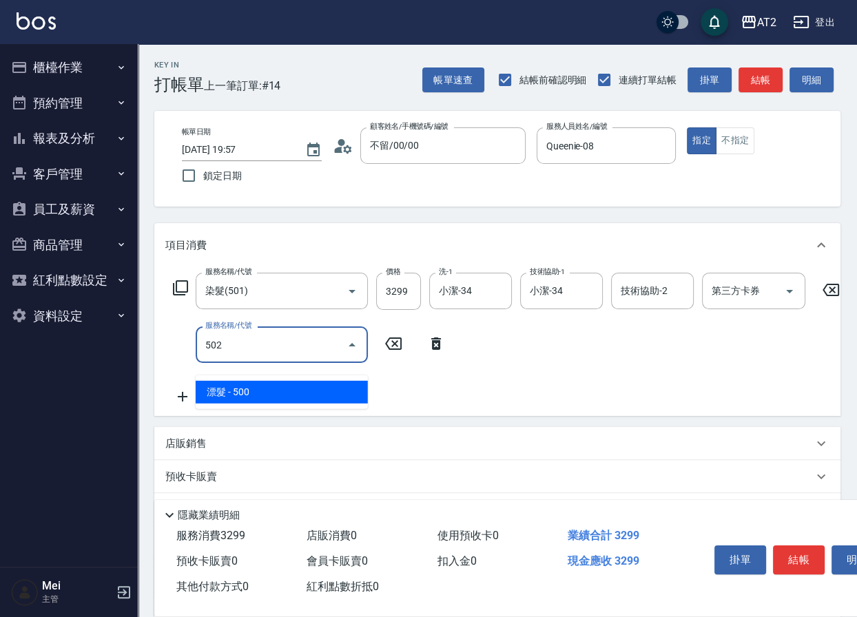
type input "370"
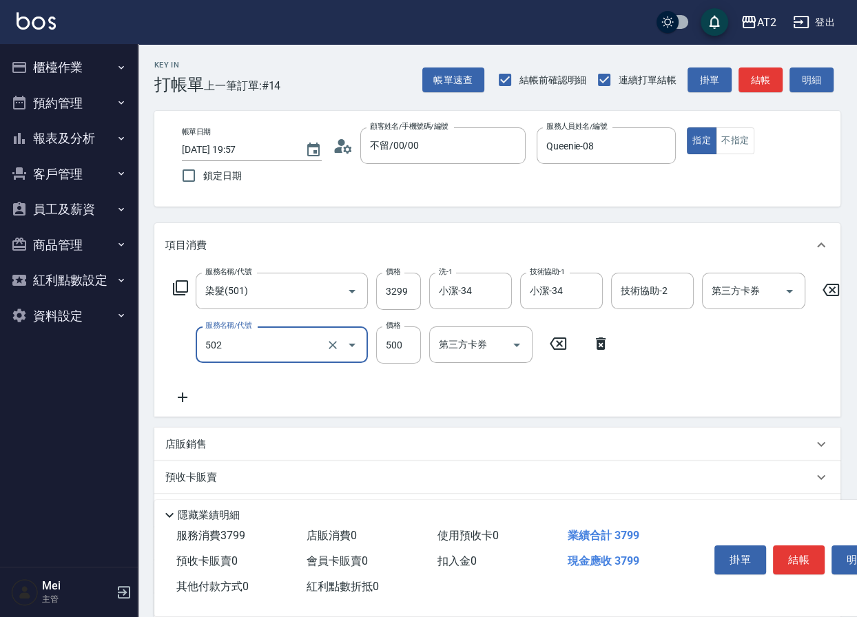
type input "漂髮(502)"
type input "320"
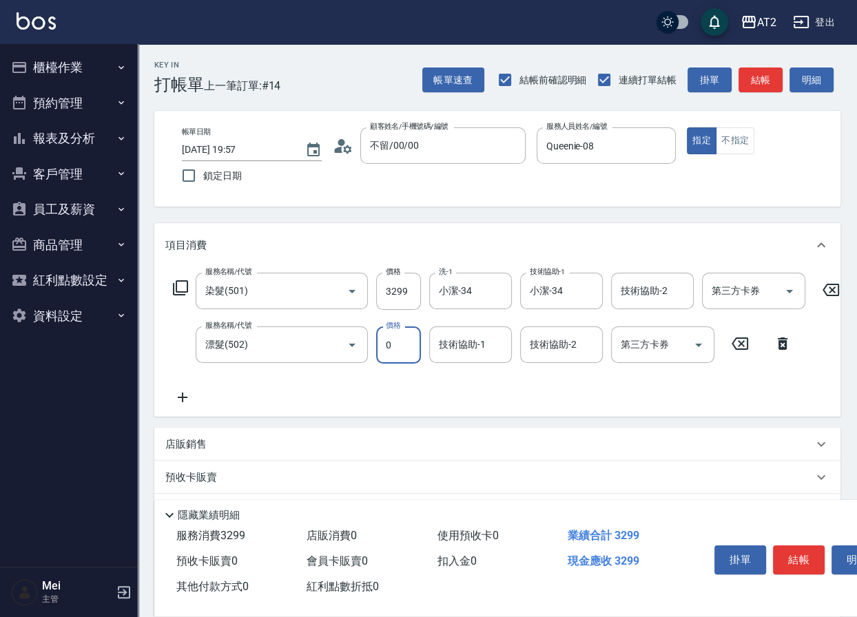
type input "0"
type input "小潔-34"
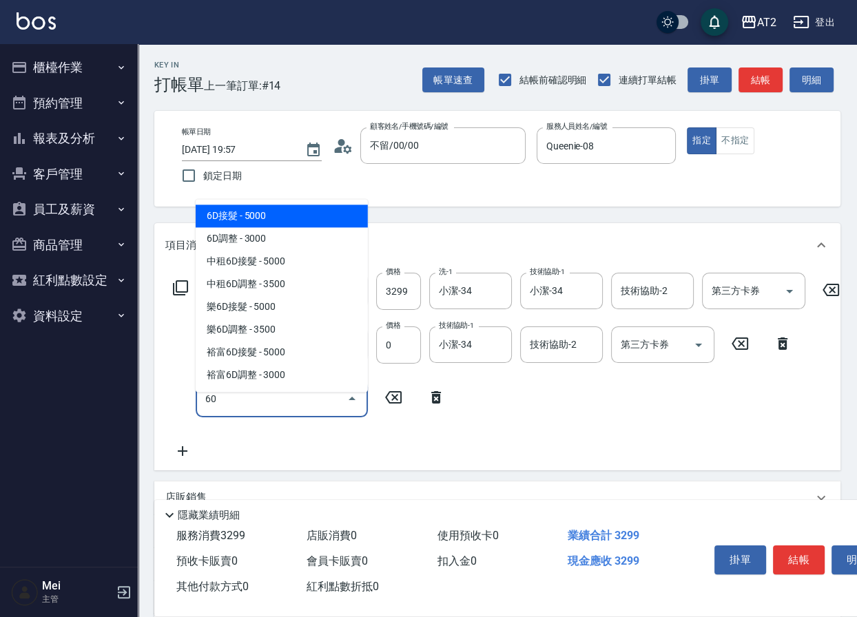
type input "601"
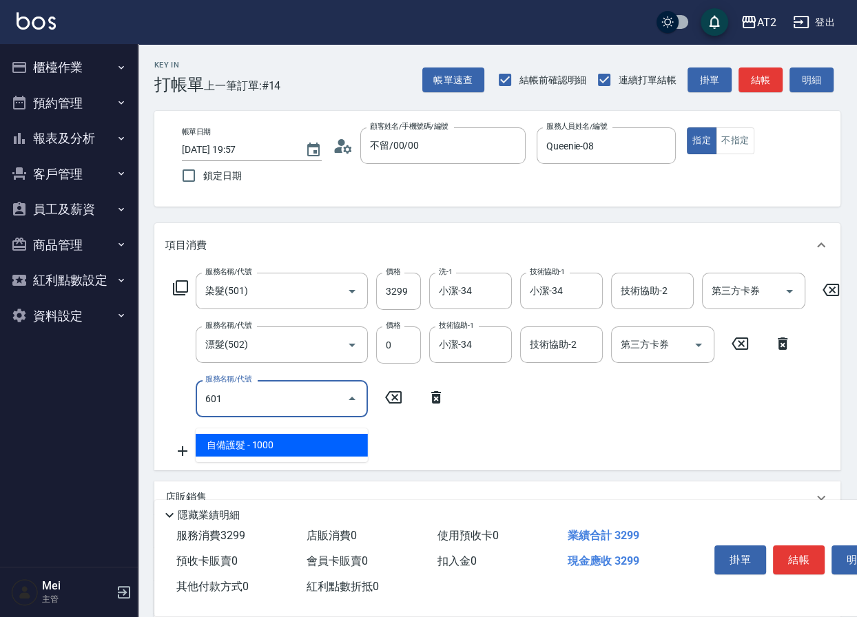
type input "420"
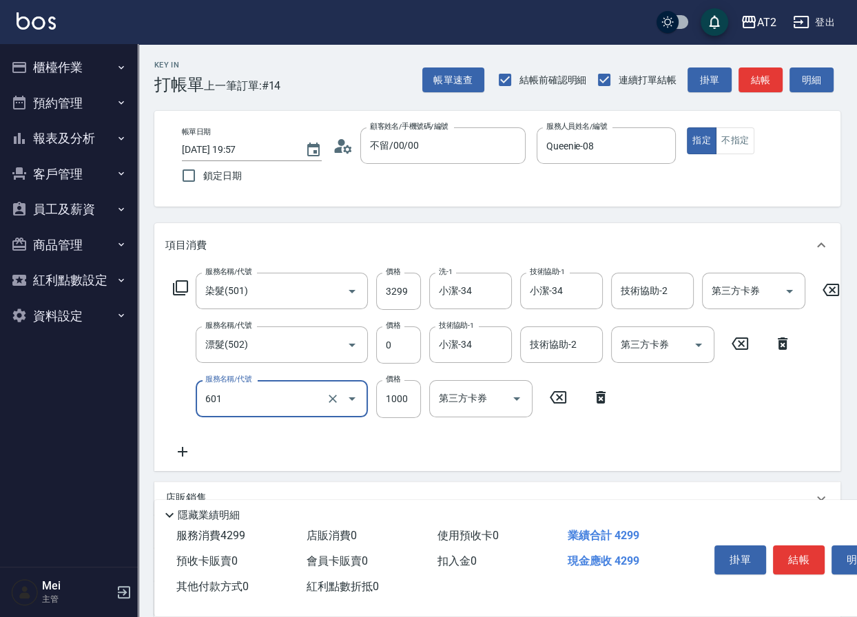
type input "自備護髮(601)"
type input "2"
type input "330"
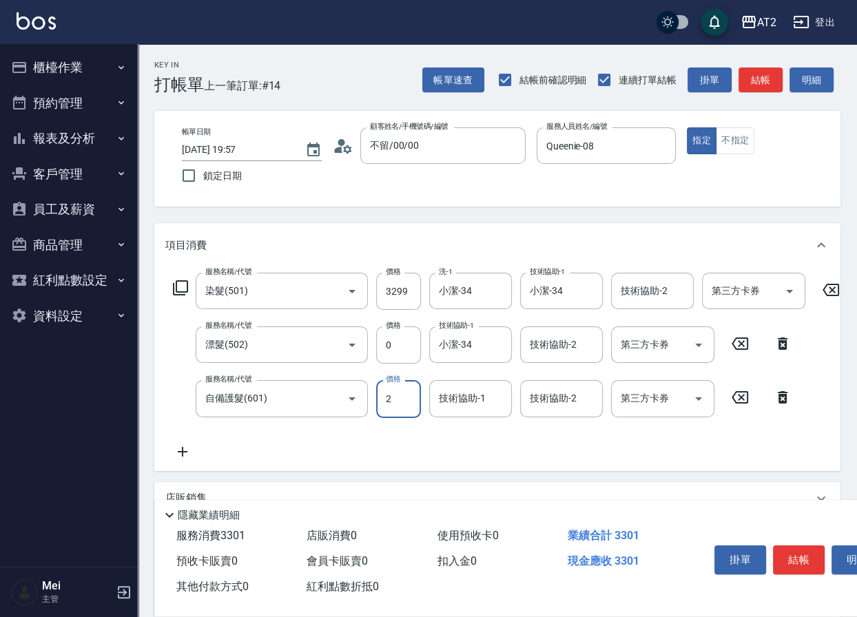
type input "27"
type input "350"
type input "270"
type input "590"
type input "2700"
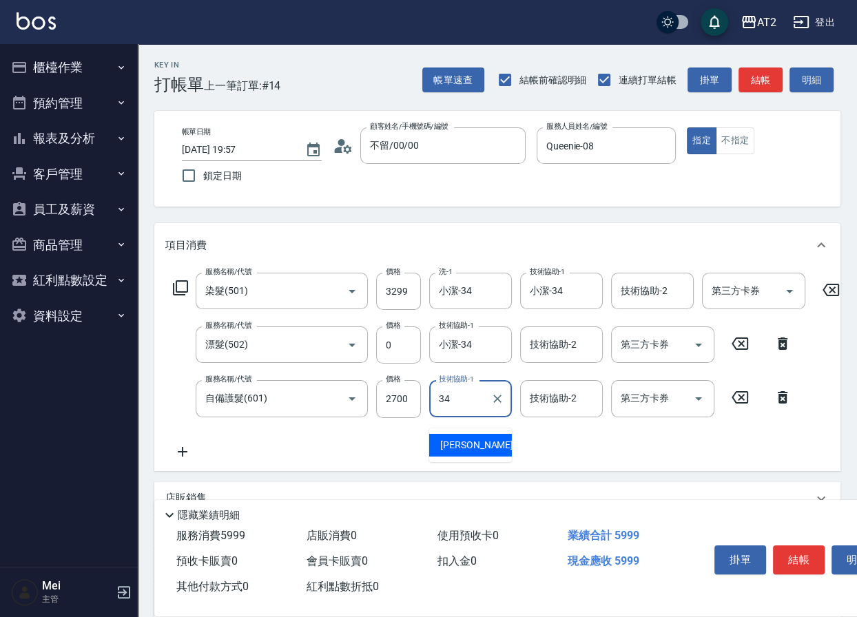
type input "小潔-34"
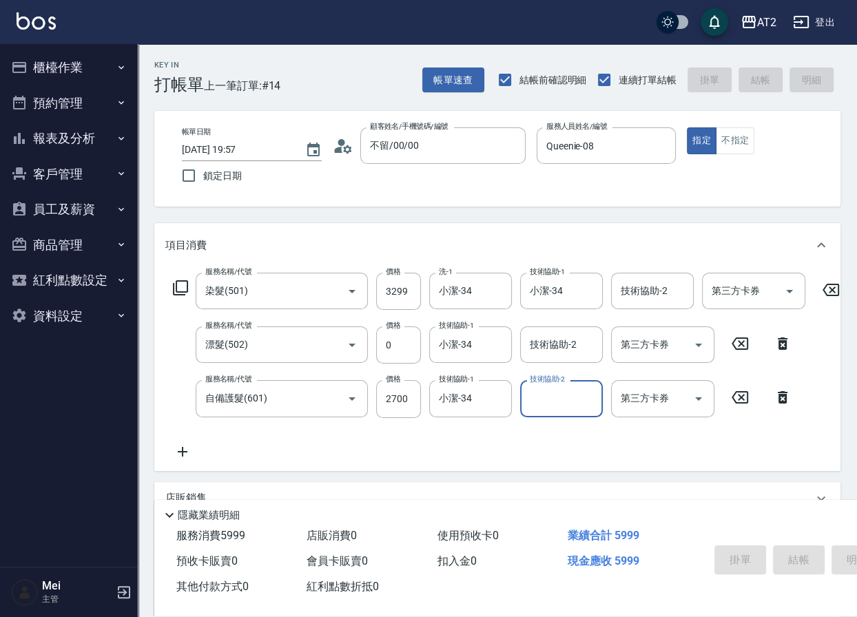
type input "0"
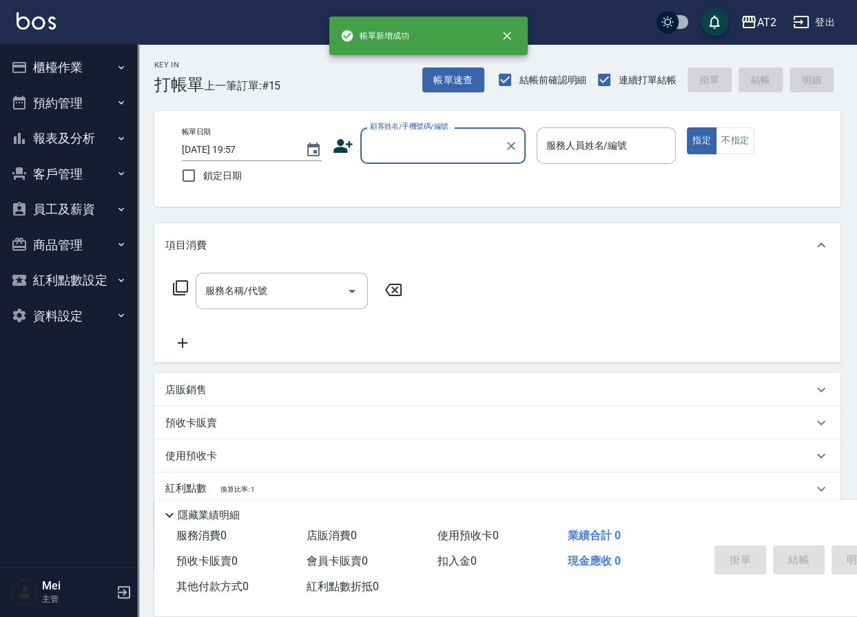
click at [407, 161] on div "顧客姓名/手機號碼/編號" at bounding box center [442, 145] width 165 height 37
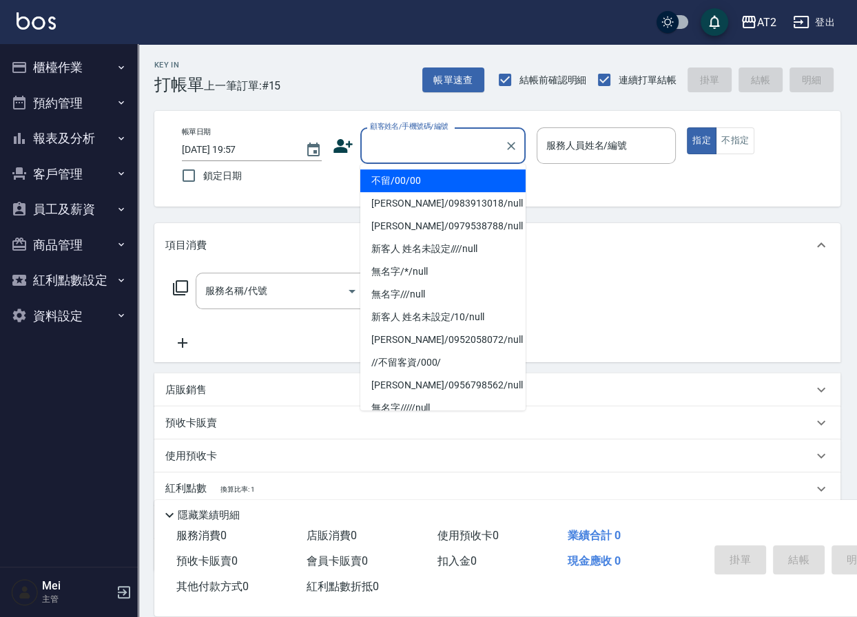
click at [412, 178] on li "不留/00/00" at bounding box center [442, 180] width 165 height 23
type input "不留/00/00"
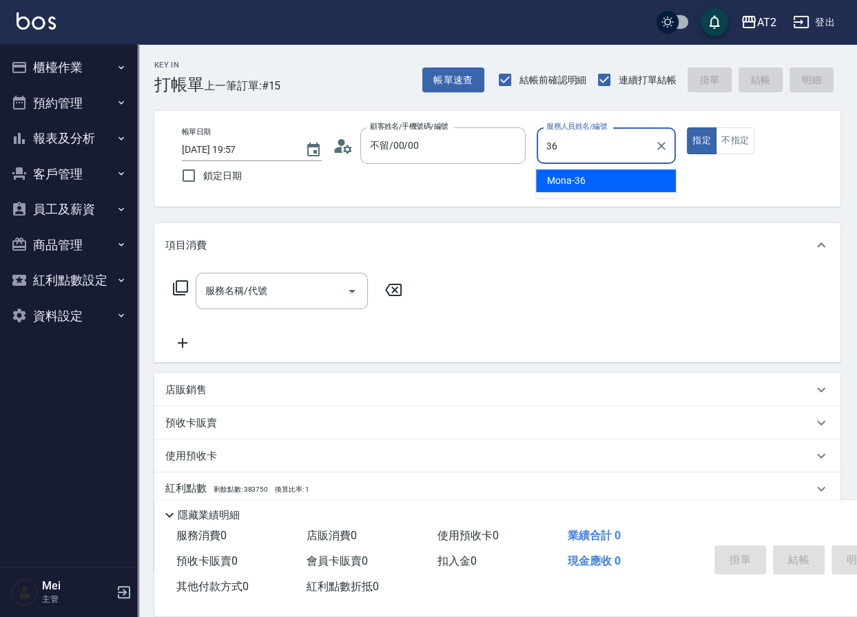
type input "Mona-36"
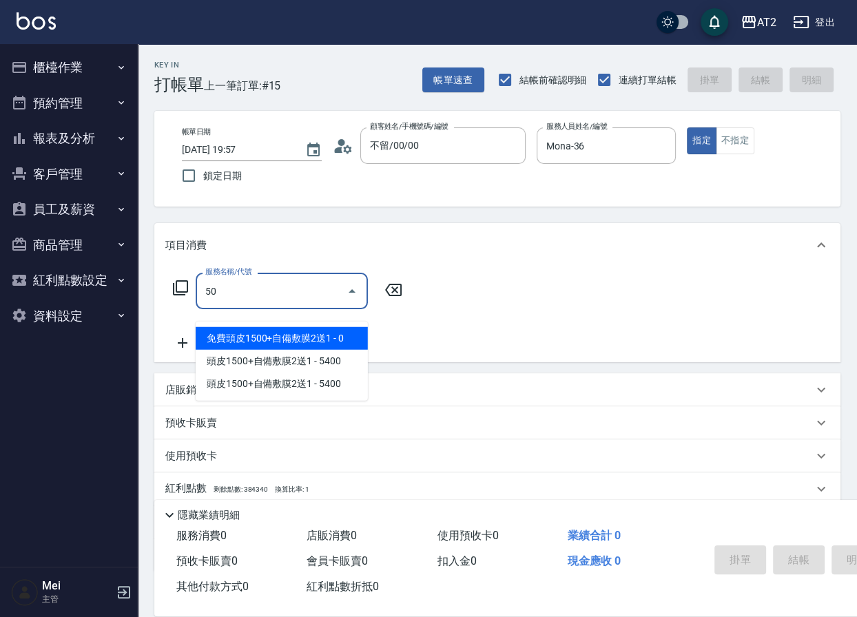
type input "501"
type input "100"
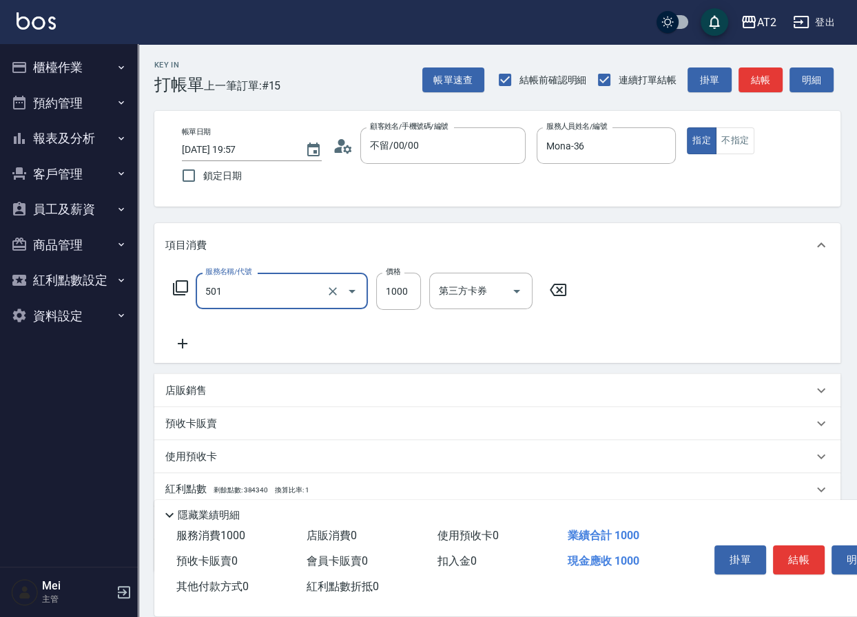
type input "染髮(501)"
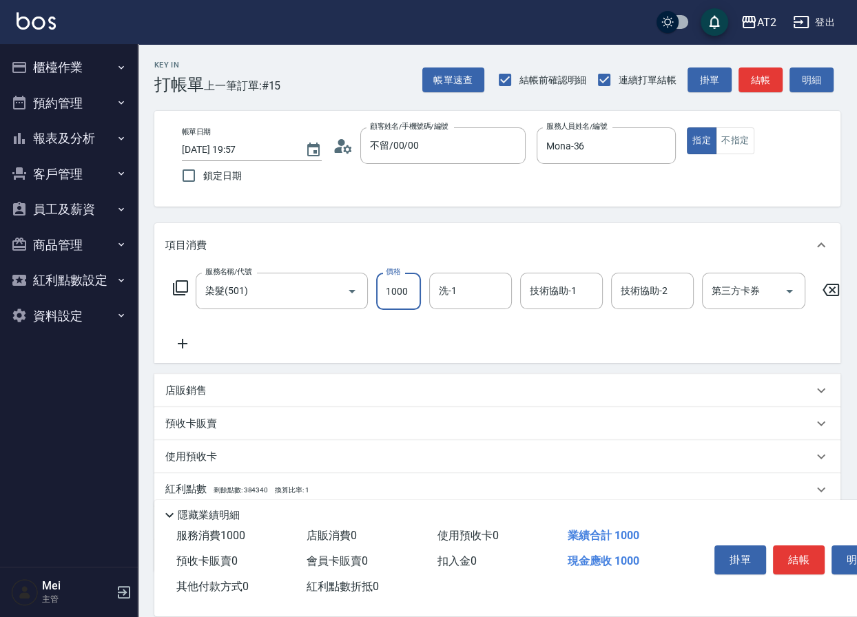
type input "0"
type input "19"
type input "10"
type input "199"
type input "190"
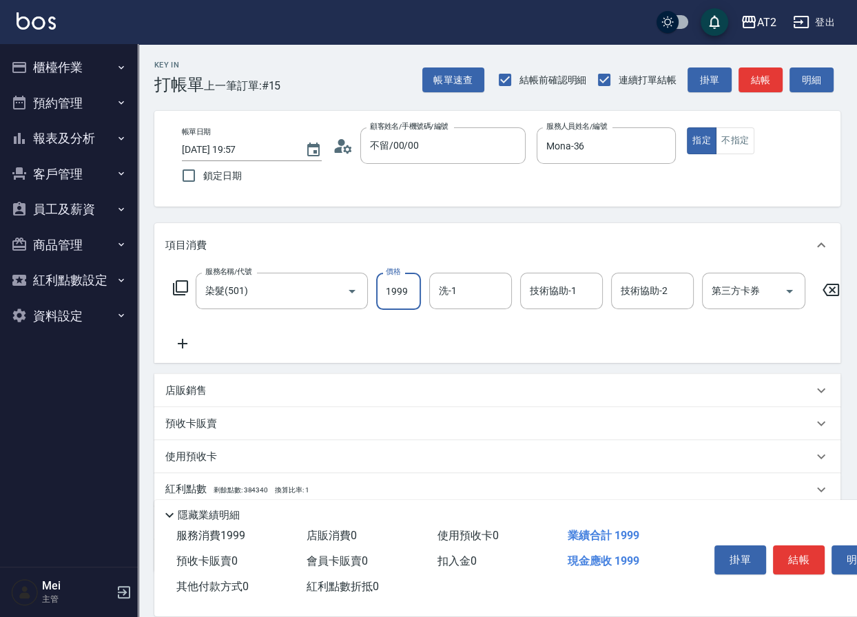
type input "1999"
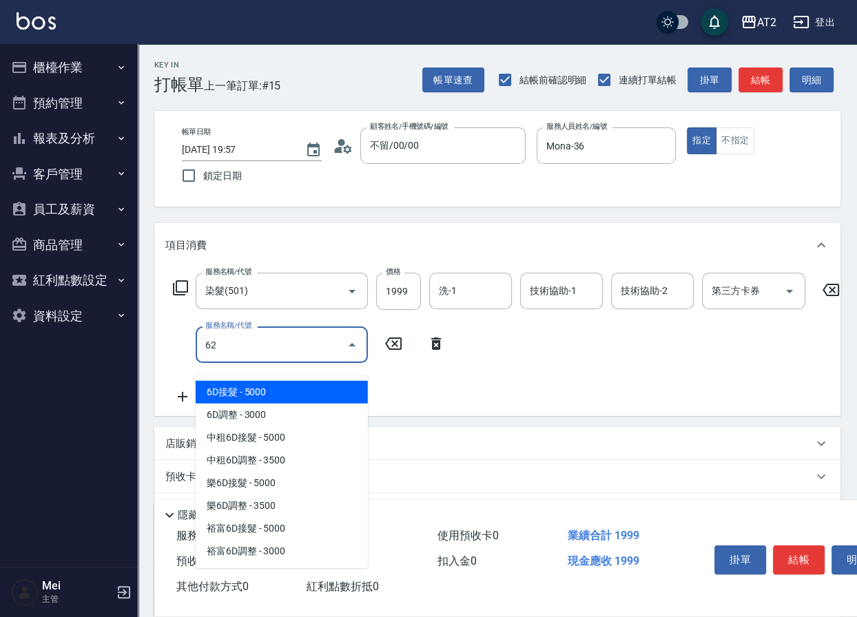
type input "629"
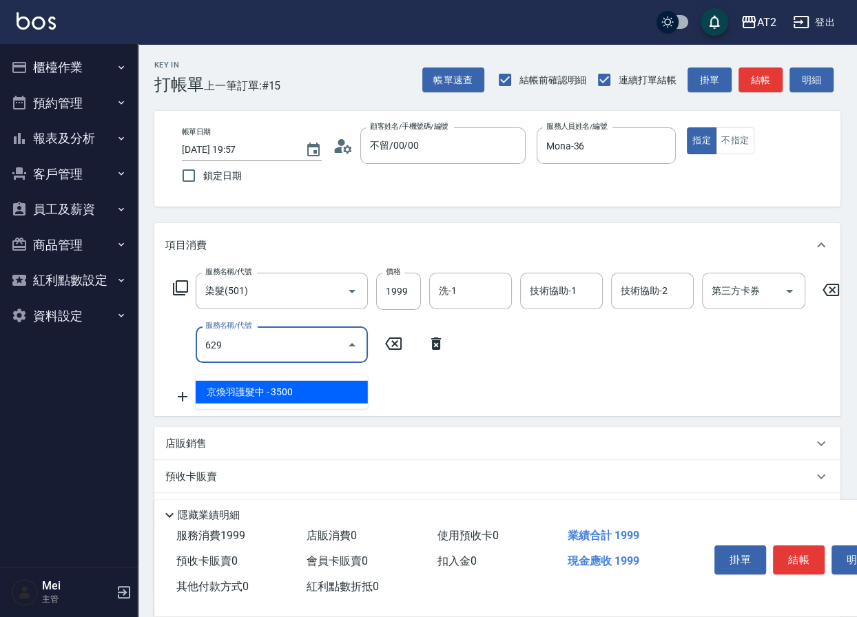
type input "540"
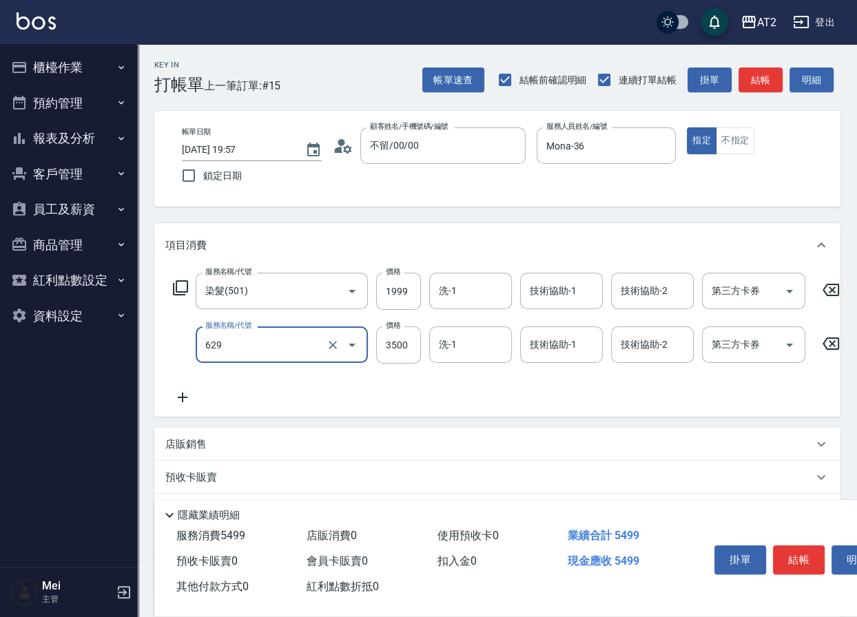
type input "京煥羽護髮中(629)"
type input "200"
type input "360"
type input "230"
type input "3600"
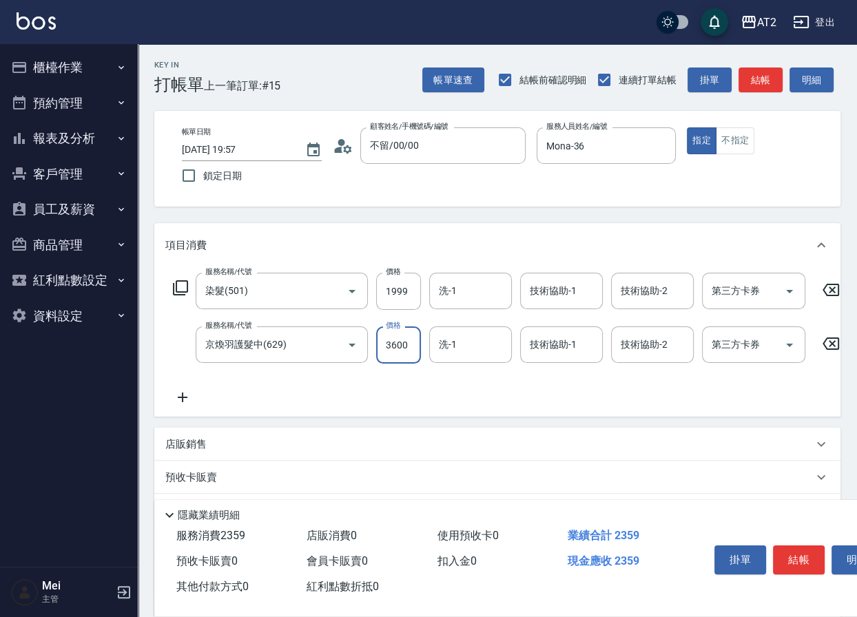
type input "550"
type input "Ivy-48"
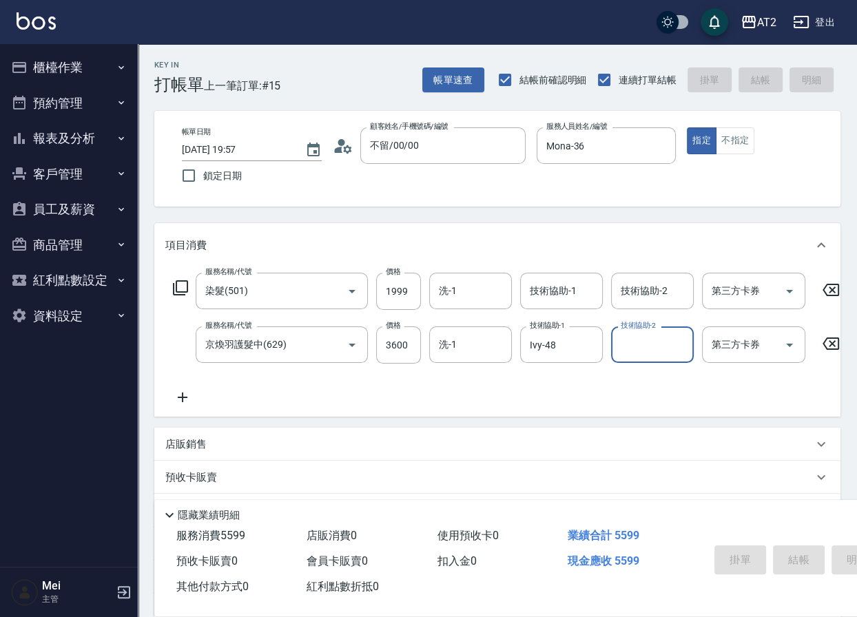
type input "[DATE] 19:58"
type input "0"
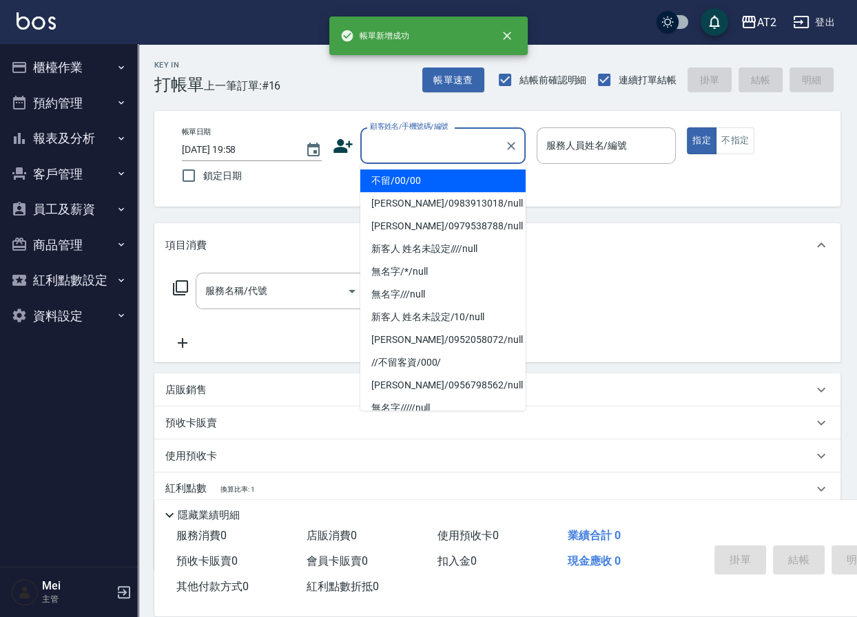
click at [411, 150] on input "顧客姓名/手機號碼/編號" at bounding box center [433, 146] width 132 height 24
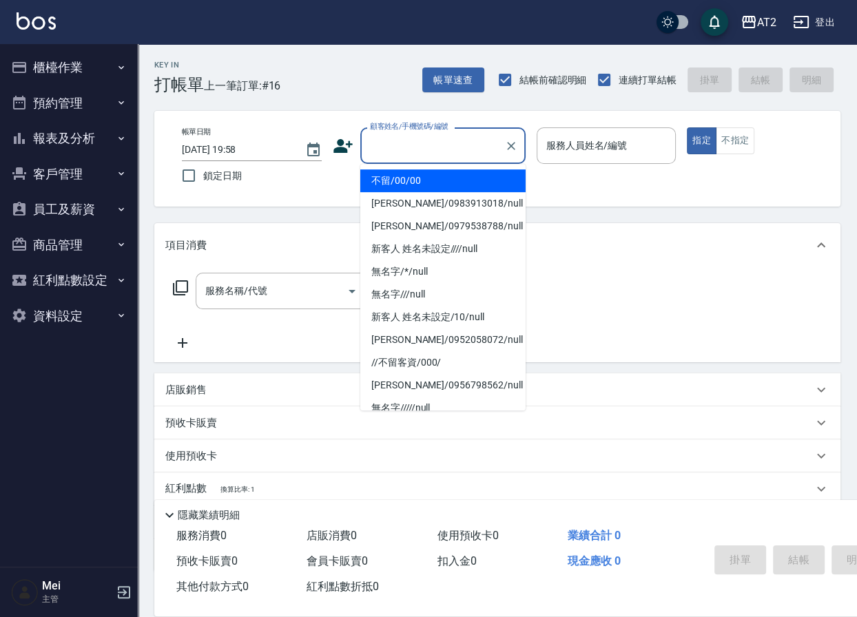
click at [409, 176] on li "不留/00/00" at bounding box center [442, 180] width 165 height 23
type input "不留/00/00"
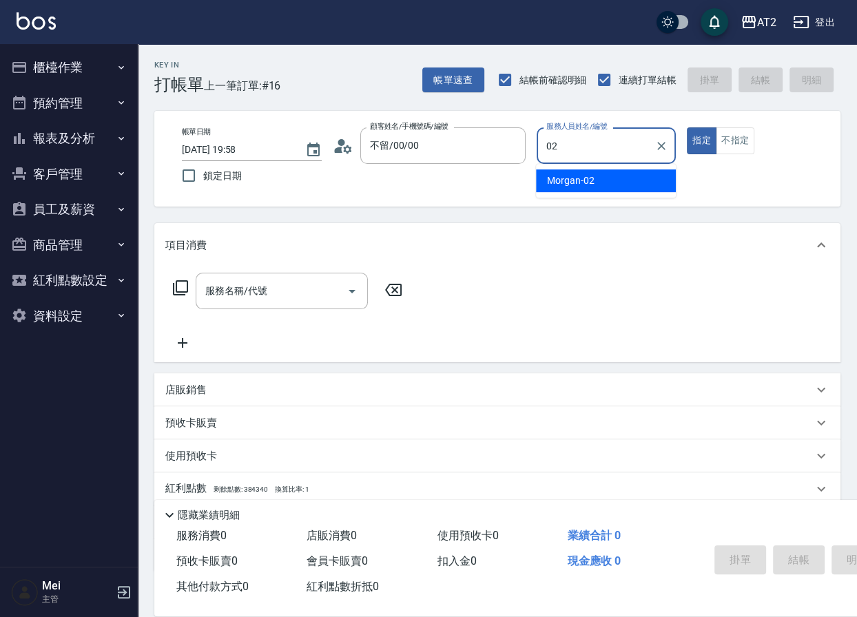
type input "Morgan-02"
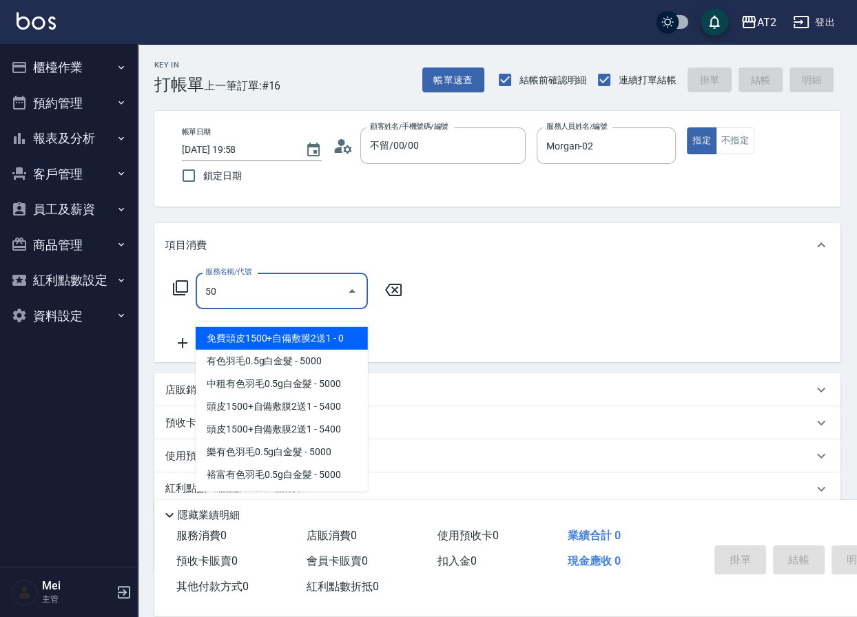
type input "501"
type input "100"
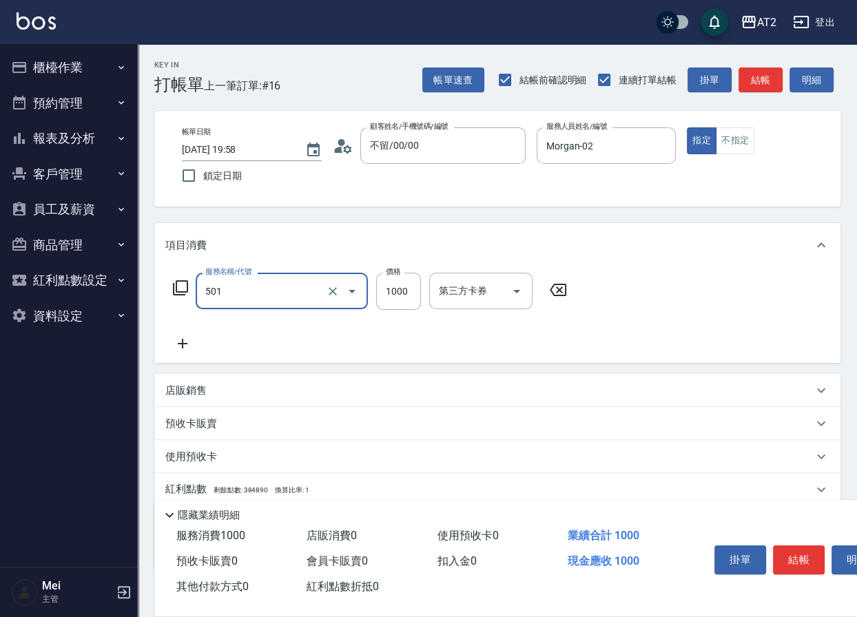
type input "染髮(501)"
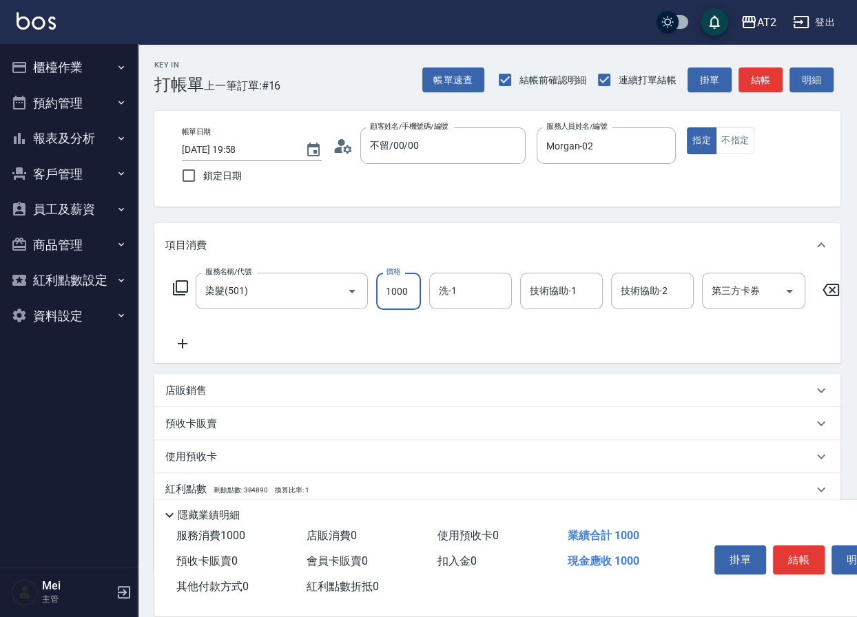
type input "0"
type input "15"
type input "10"
type input "150"
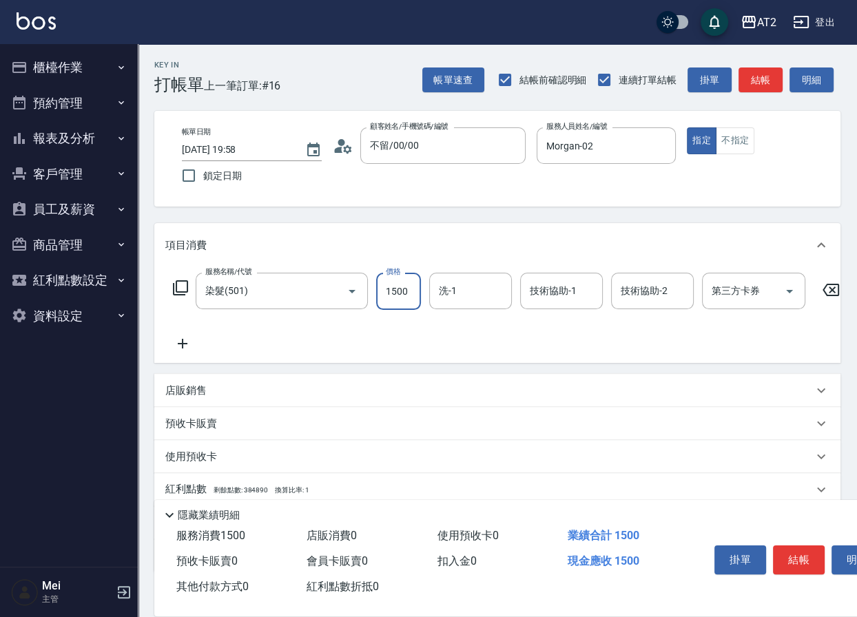
type input "1500"
type input "小安-30"
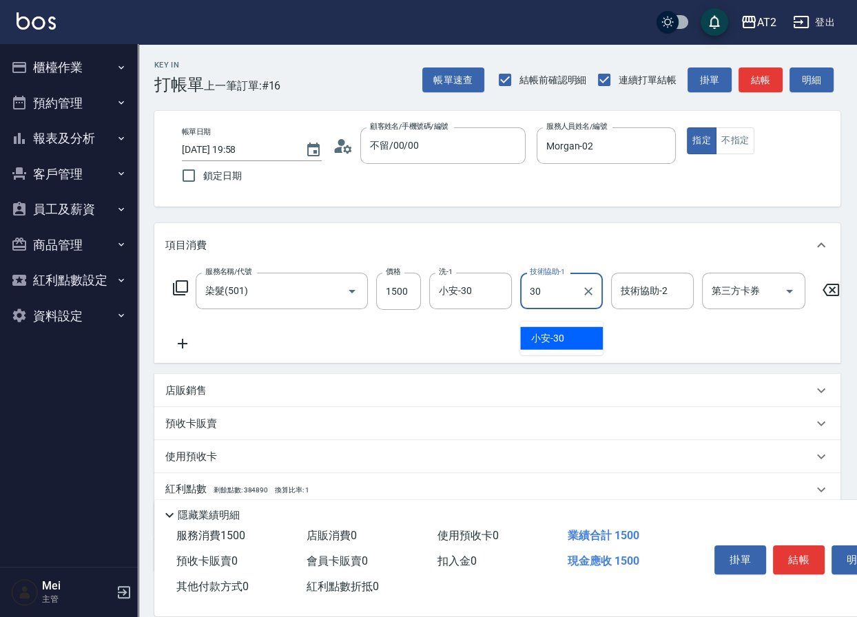
type input "小安-30"
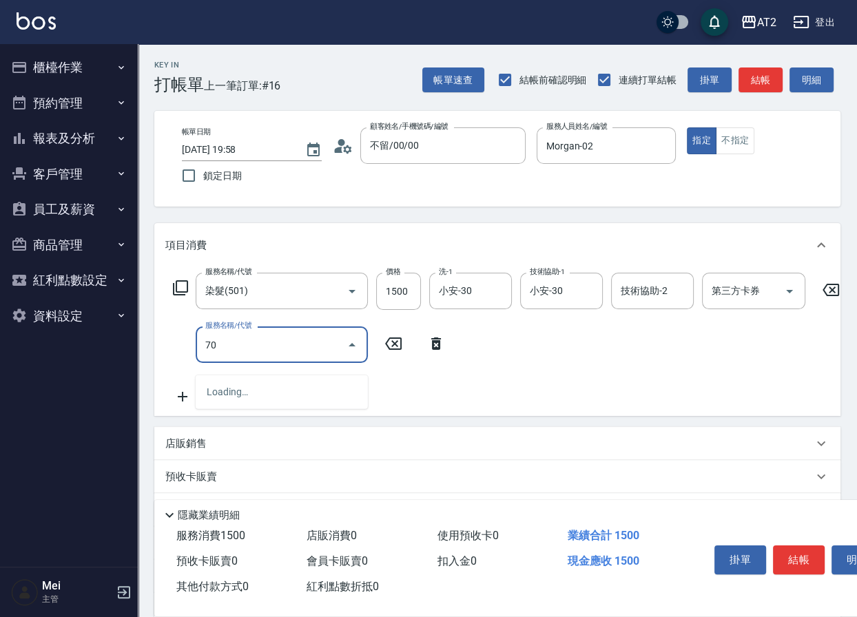
type input "705"
type input "650"
type input "新羽毛鉑金接髮調整(705)"
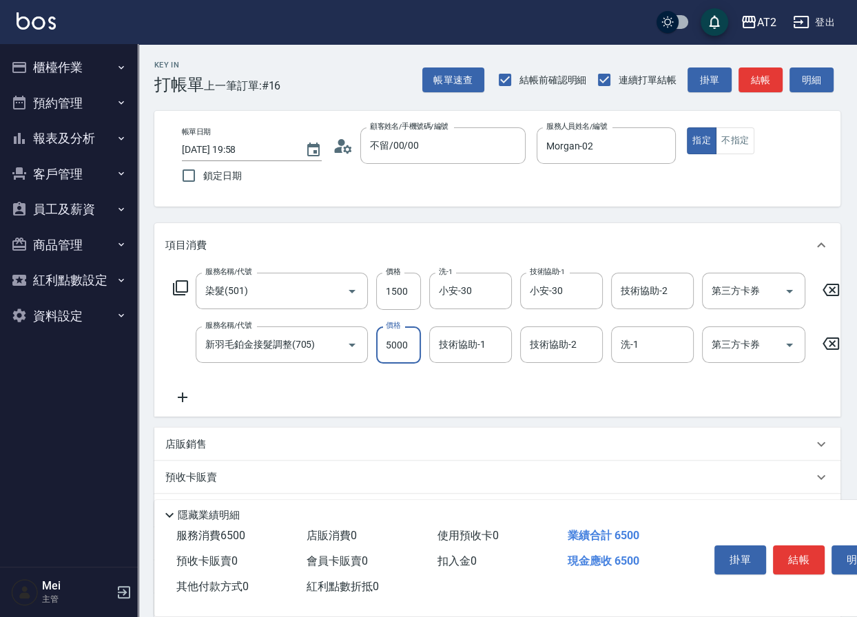
type input "150"
type input "25"
type input "170"
type input "2500"
type input "400"
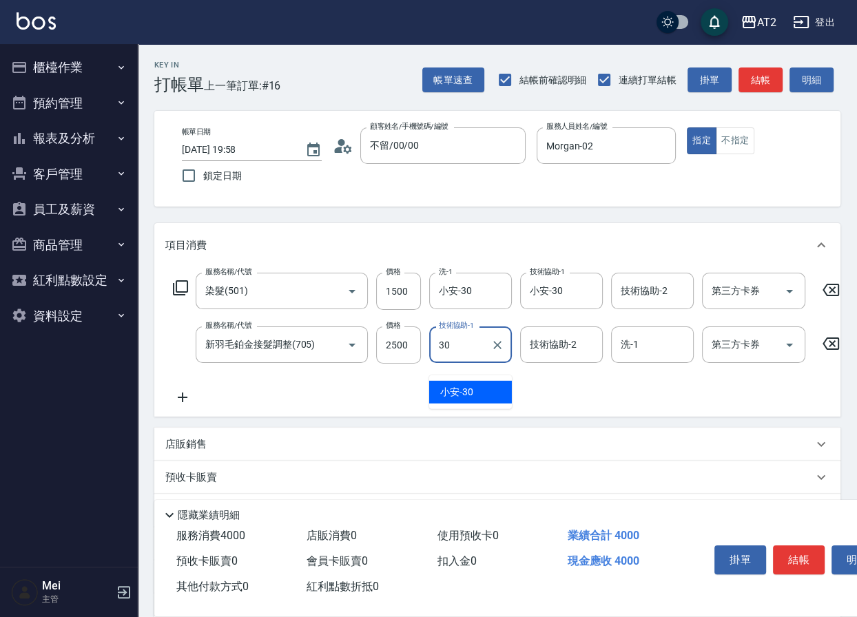
type input "小安-30"
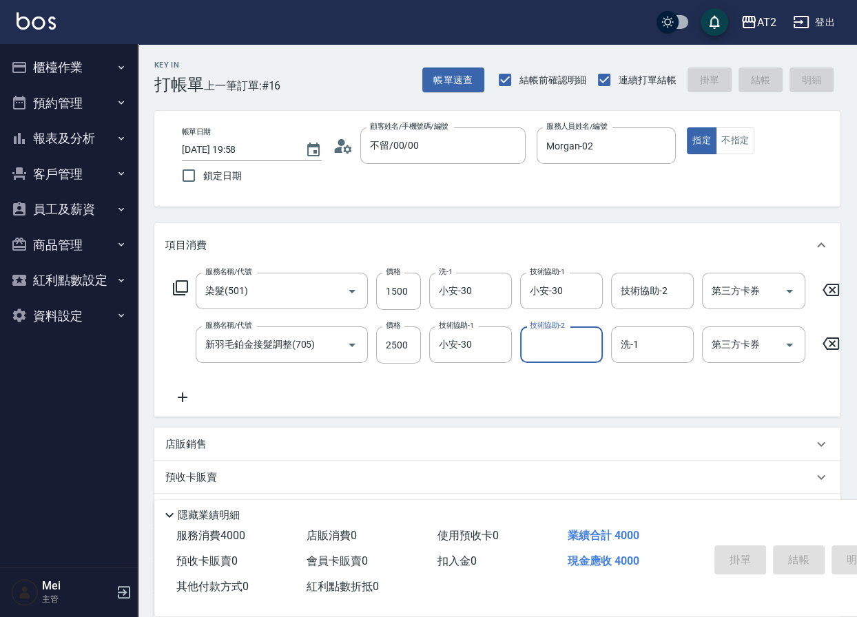
type input "0"
